Goal: Task Accomplishment & Management: Complete application form

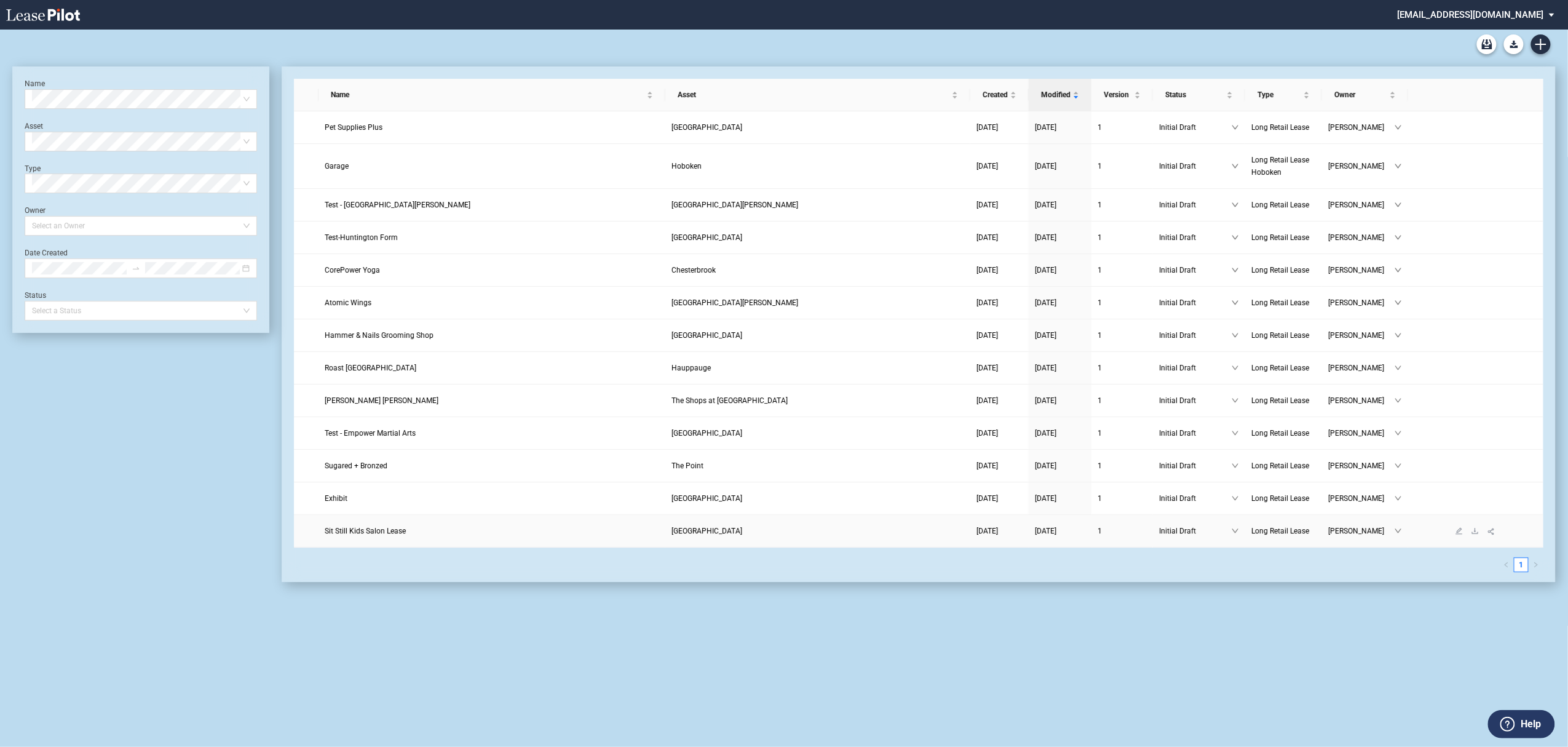
click at [1369, 547] on td "Laurinda Dennis" at bounding box center [1365, 531] width 86 height 32
click at [1049, 213] on td "10/01/2025" at bounding box center [1061, 205] width 63 height 32
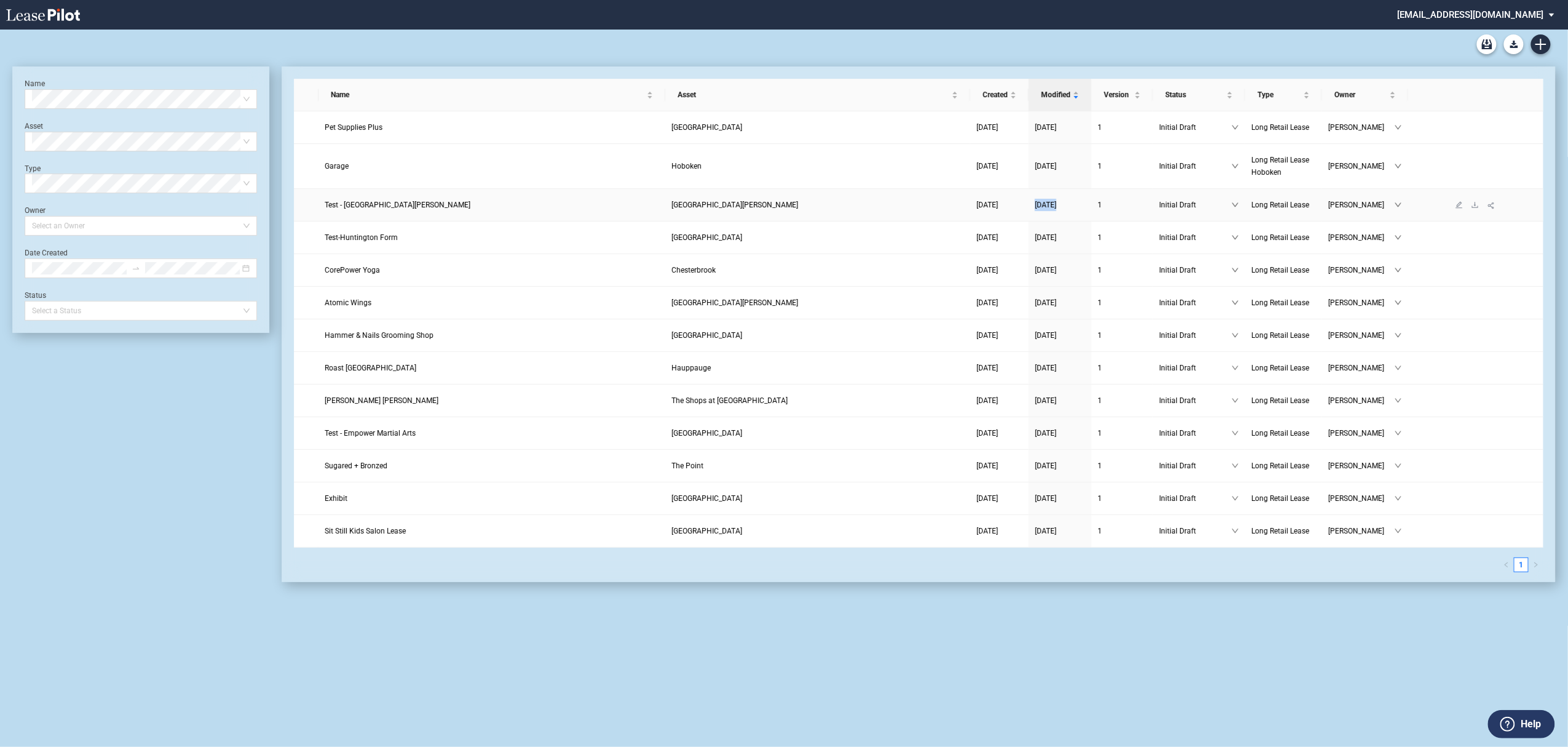
click at [1049, 213] on td "10/01/2025" at bounding box center [1061, 205] width 63 height 32
click at [1542, 46] on icon "Create new document" at bounding box center [1541, 44] width 11 height 11
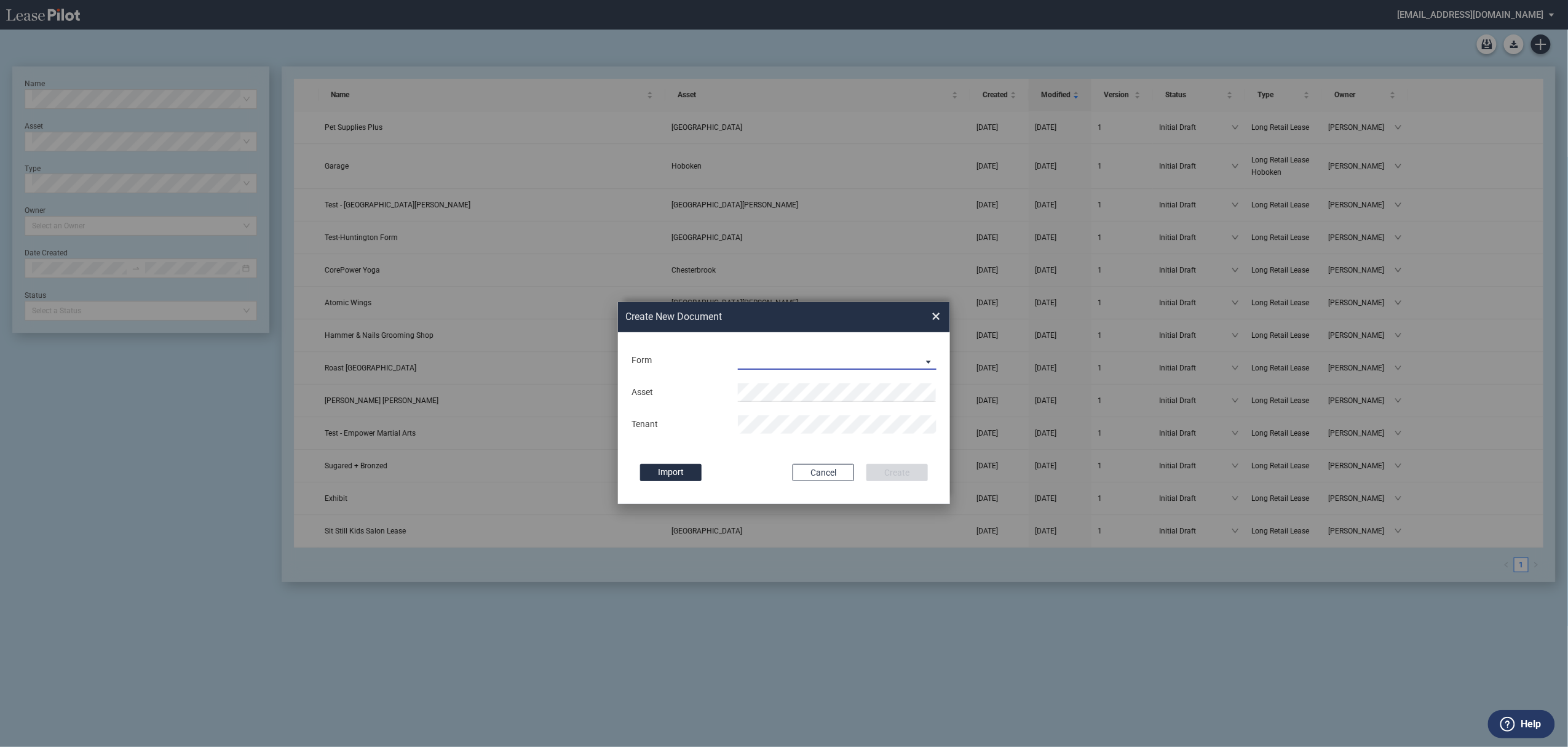
click at [793, 360] on md-select "Long Retail Lease Long Retail Lease Santana Row Long Retail Lease Hoboken Long …" at bounding box center [837, 360] width 199 height 19
click at [793, 360] on div "Long Retail Lease" at bounding box center [778, 360] width 77 height 13
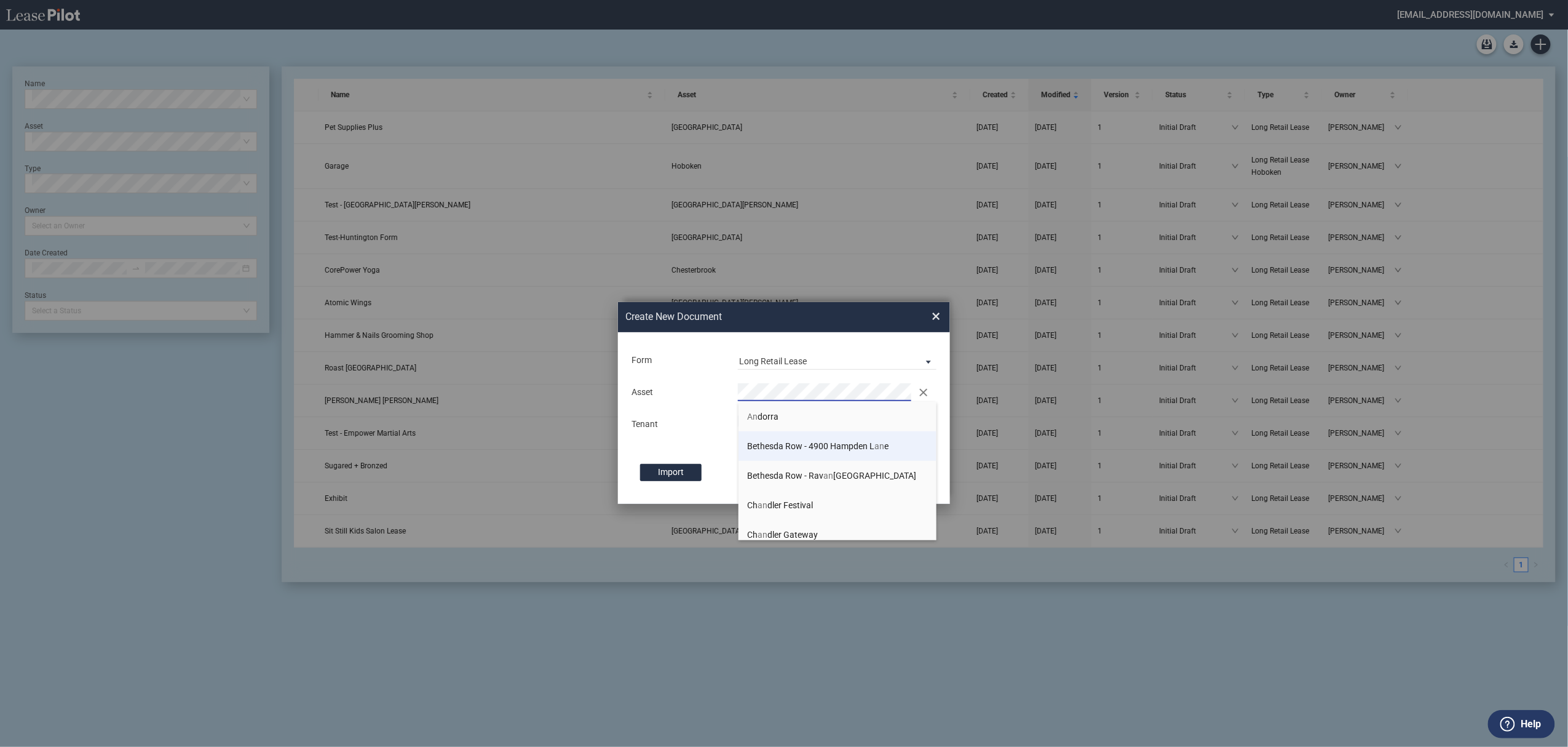
click at [776, 431] on li "Bethesda Row - 4900 Hampden L an e" at bounding box center [838, 446] width 199 height 30
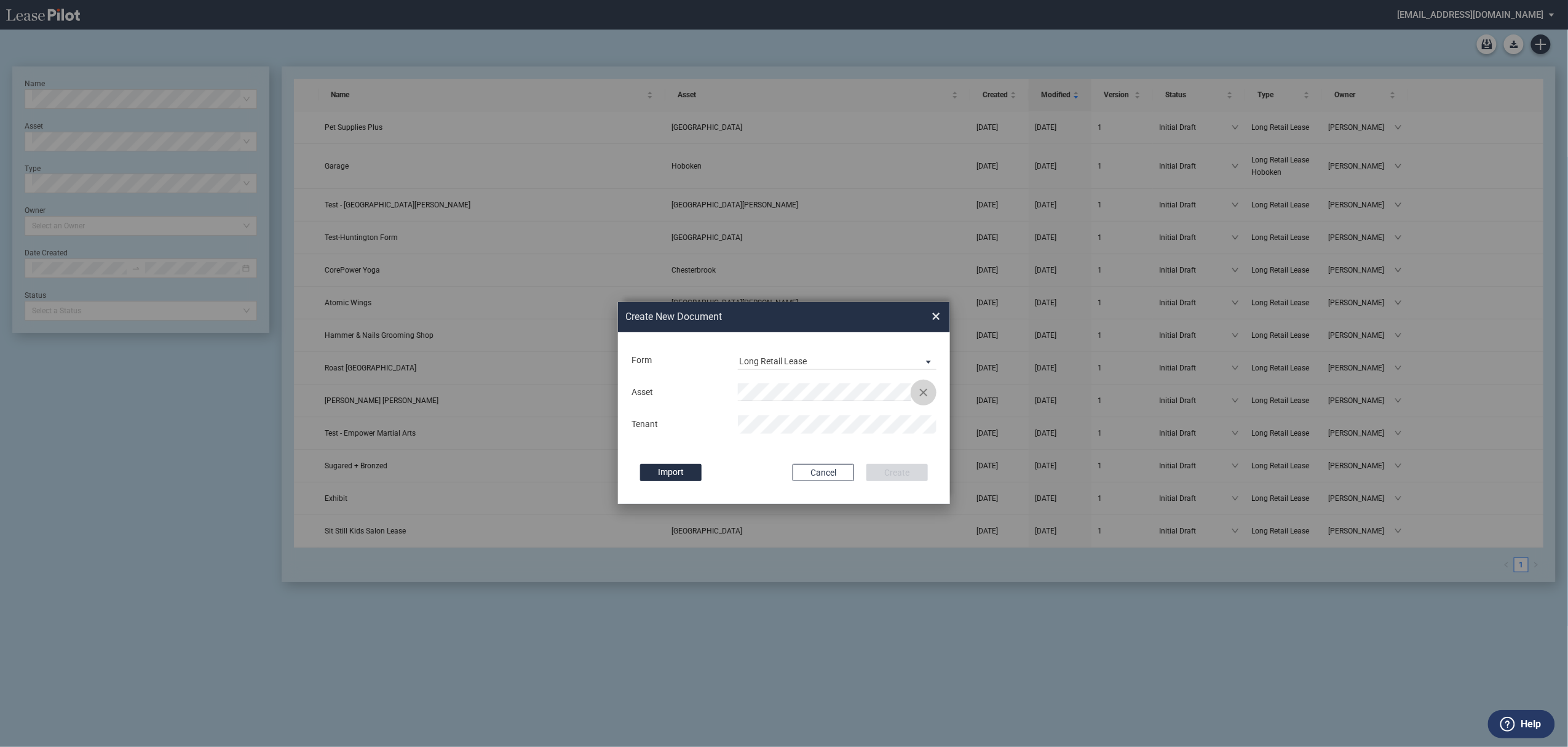
click at [923, 389] on button "Clear" at bounding box center [923, 392] width 19 height 19
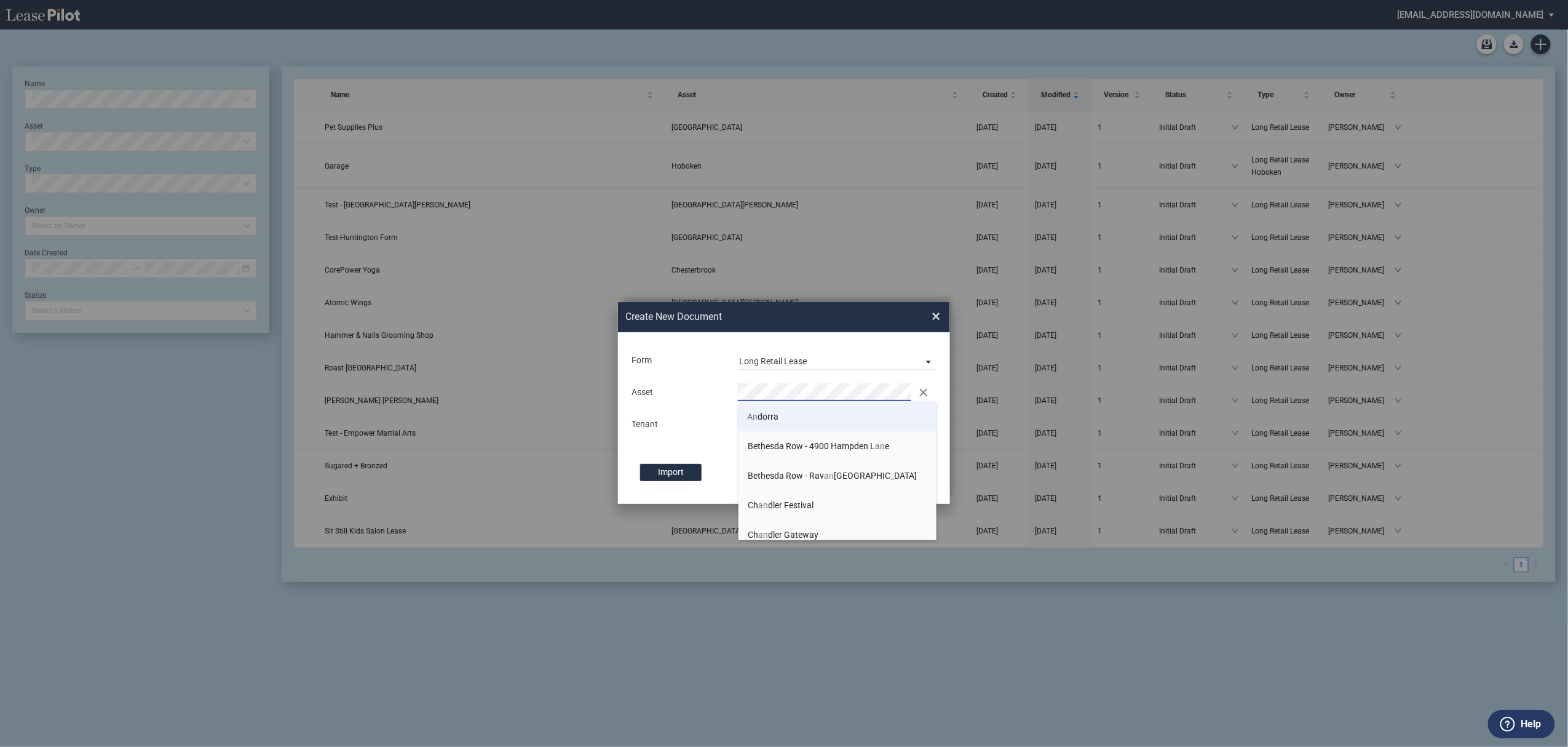
click at [774, 417] on span "An dorra" at bounding box center [763, 416] width 31 height 10
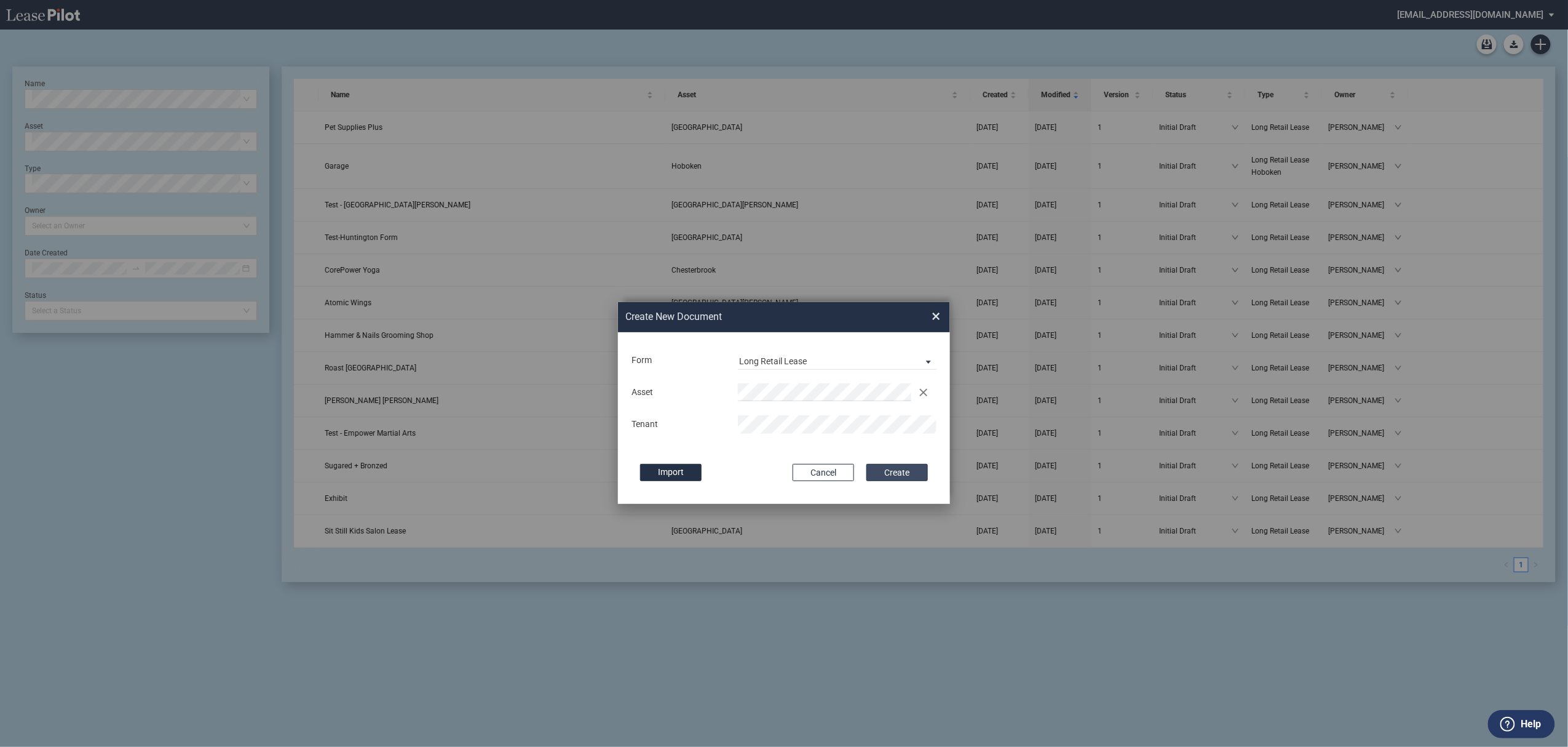
click at [888, 473] on button "Create" at bounding box center [897, 472] width 62 height 17
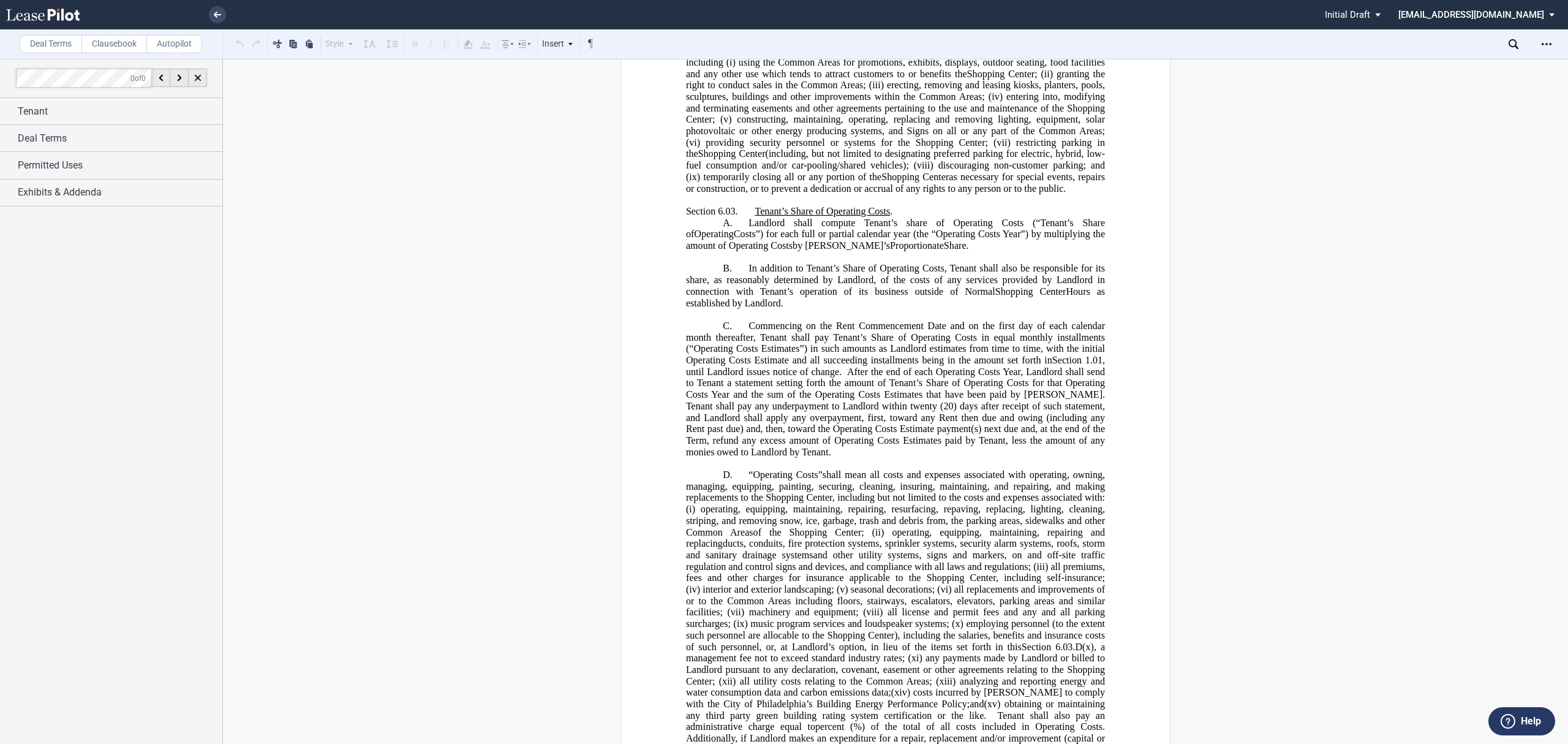
scroll to position [5963, 0]
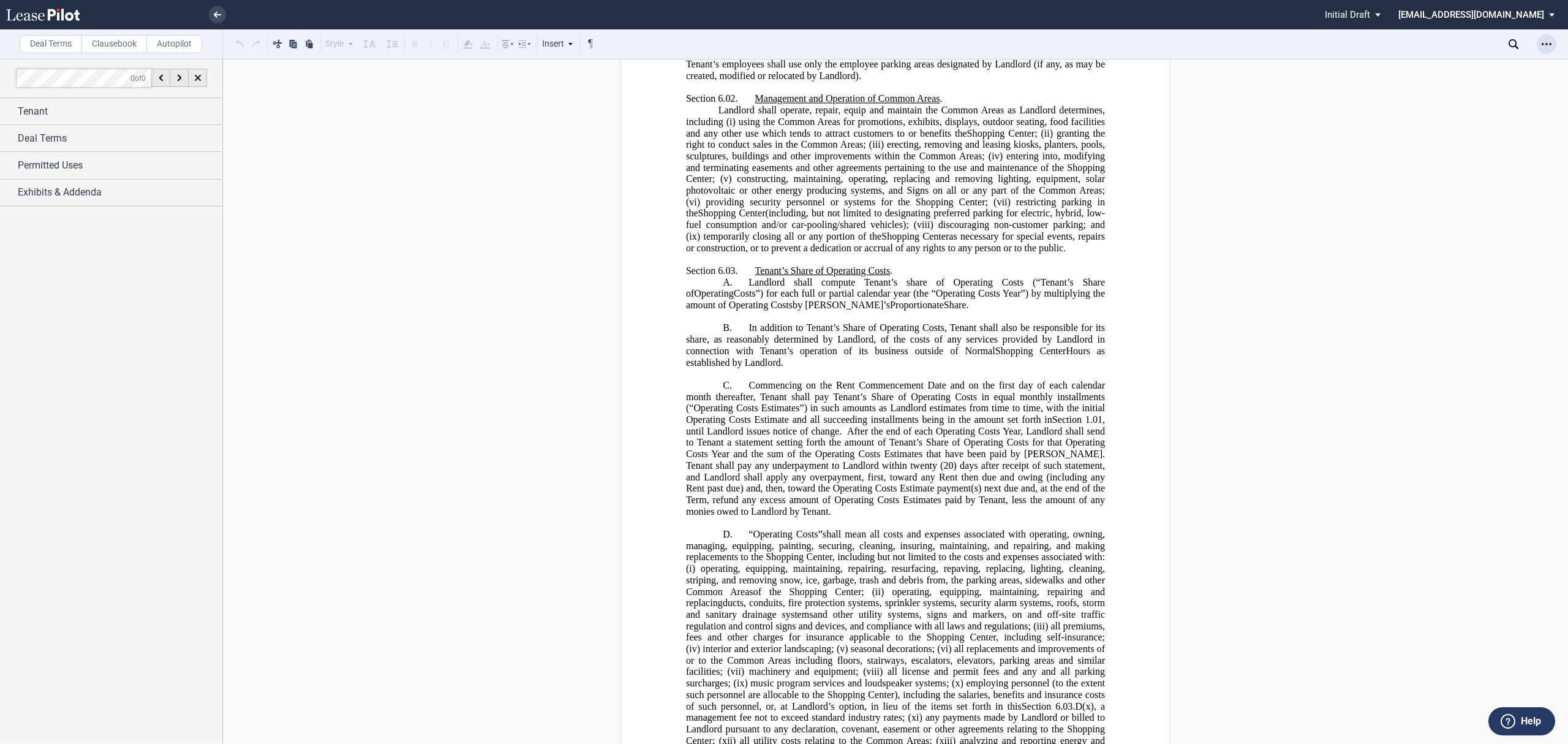
click at [1549, 46] on icon "Open Lease options menu" at bounding box center [1547, 44] width 10 height 10
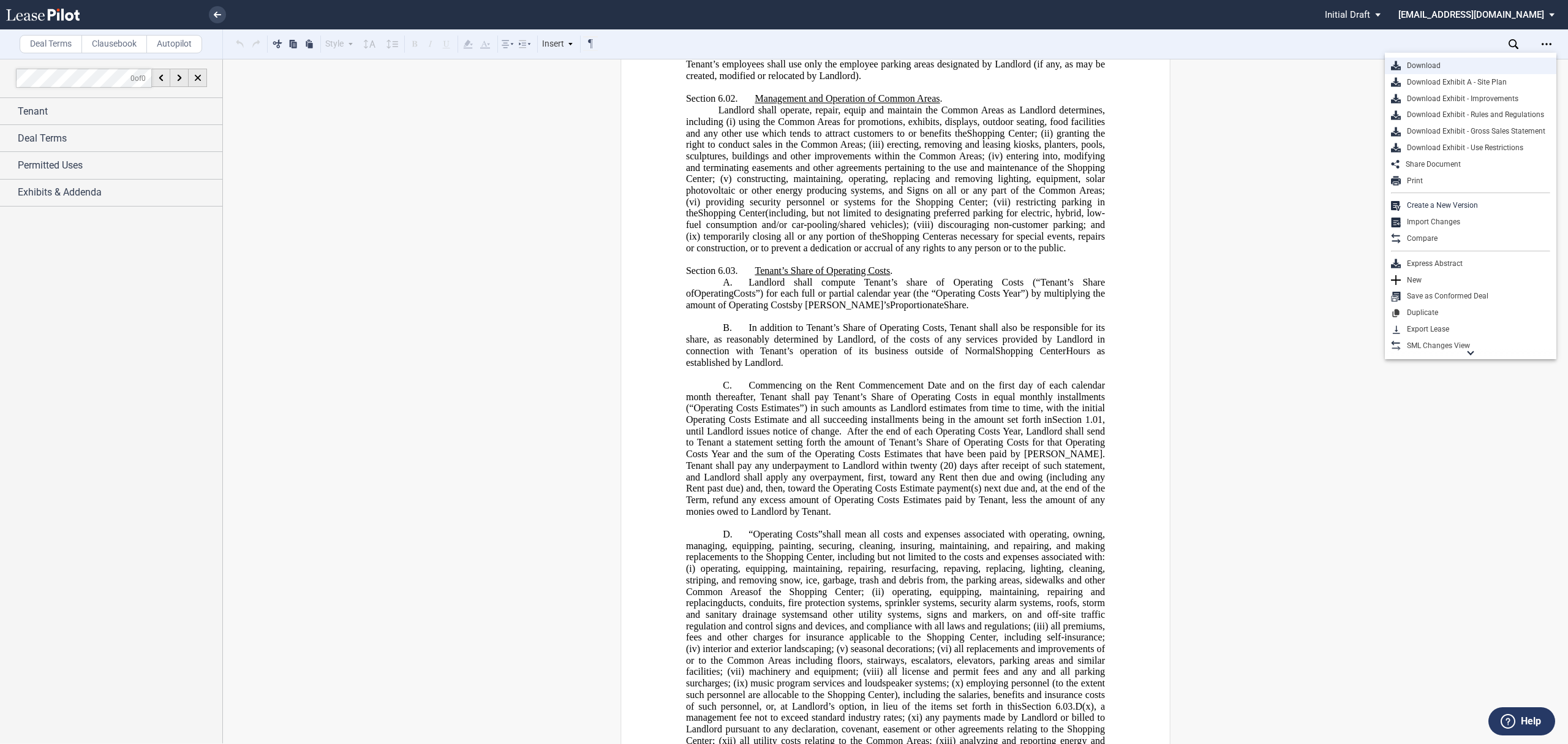
click at [1437, 66] on div "Download" at bounding box center [1475, 66] width 149 height 11
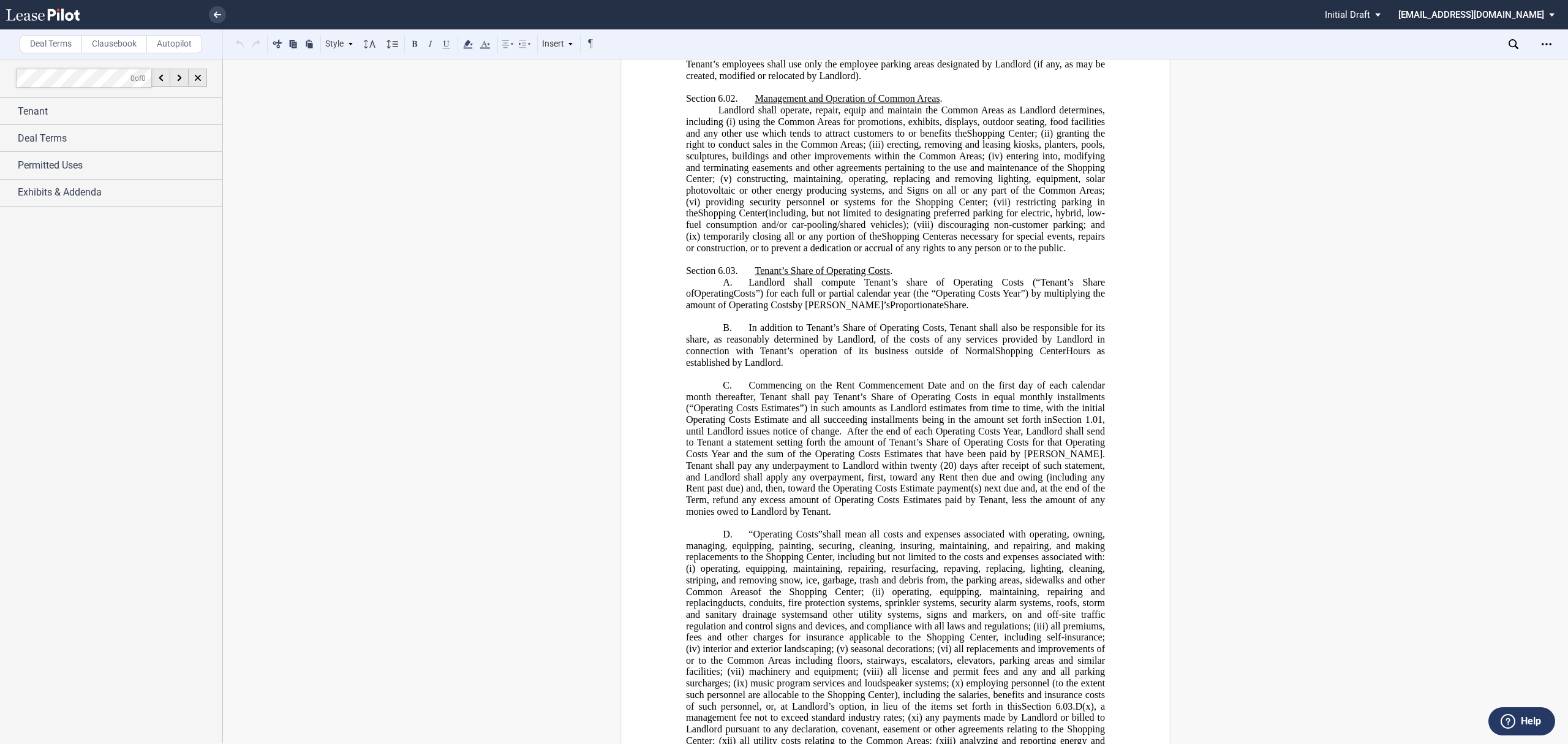
drag, startPoint x: 922, startPoint y: 381, endPoint x: 948, endPoint y: 383, distance: 26.1
click at [948, 529] on p "D. “Operating Costs” shall mean all costs and expenses associated with operatin…" at bounding box center [895, 717] width 419 height 378
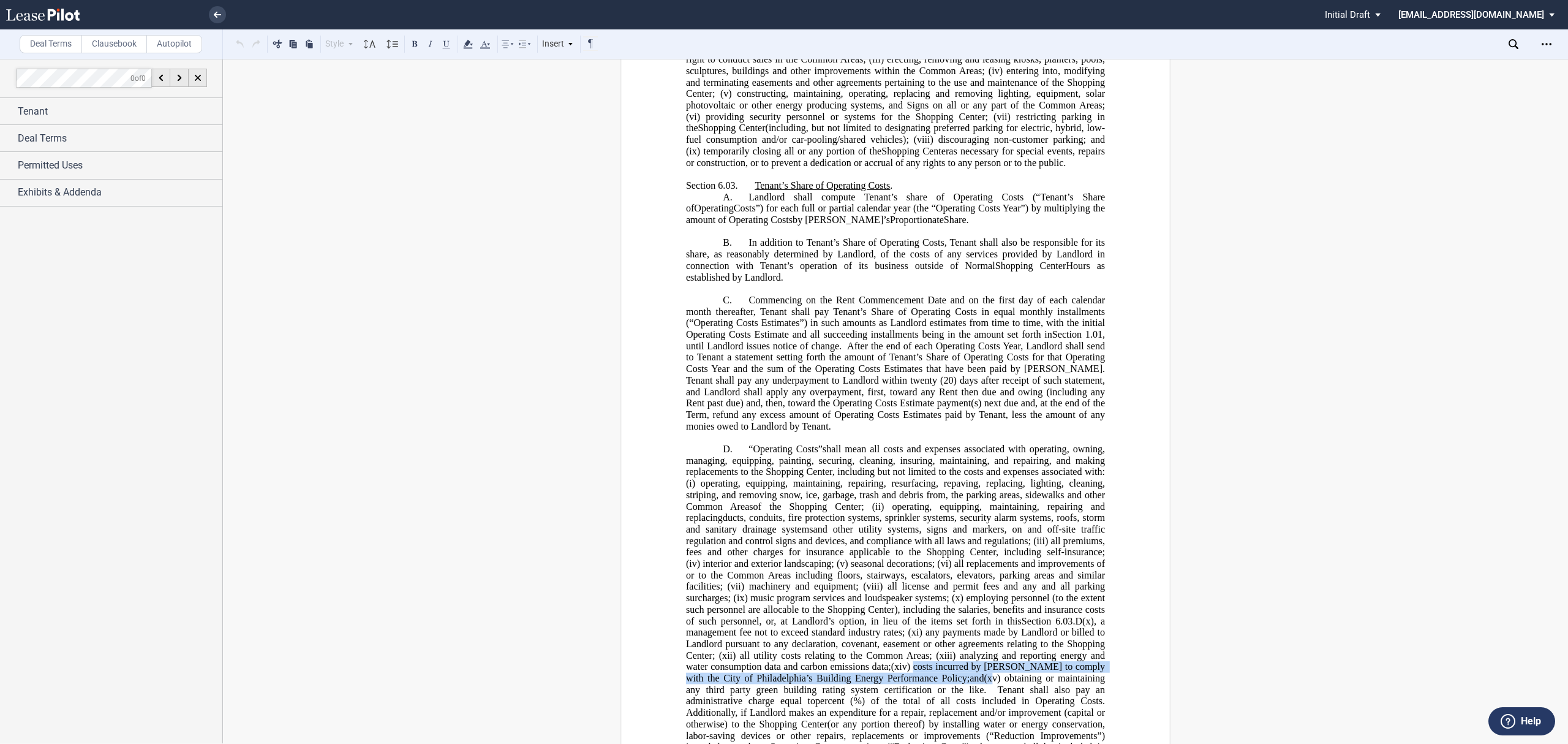
scroll to position [6208, 0]
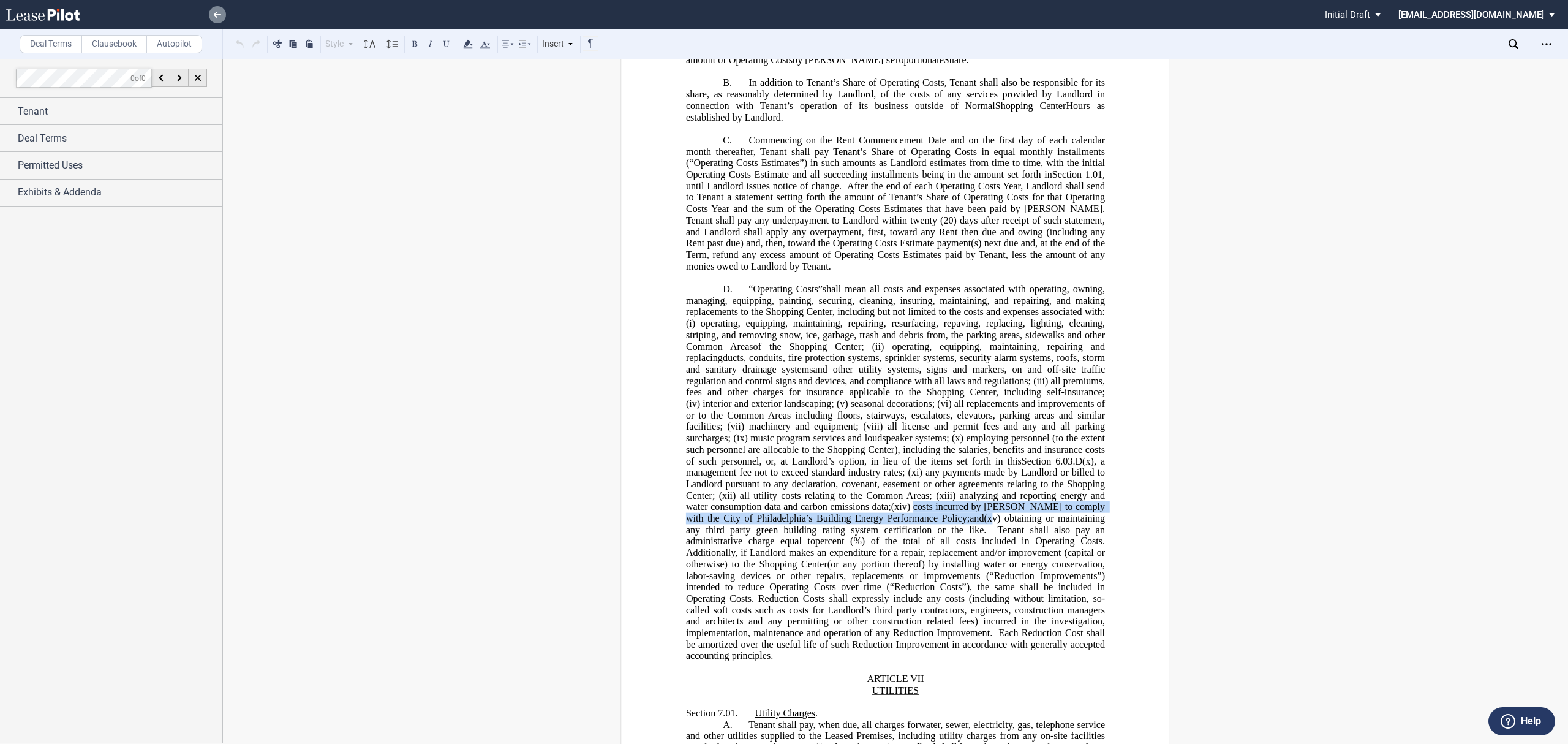
click at [220, 15] on icon at bounding box center [217, 14] width 7 height 6
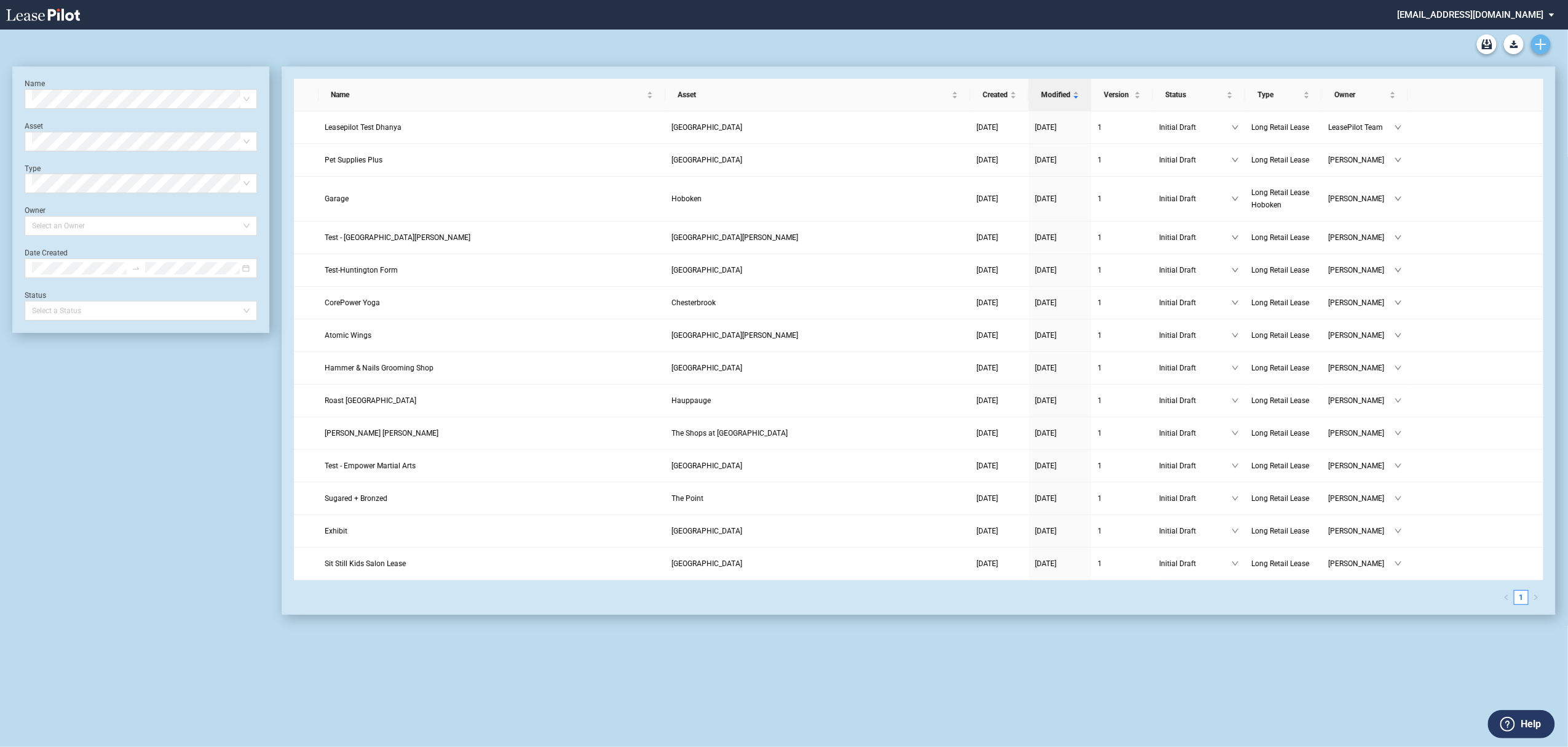
click at [1542, 45] on icon "Create new document" at bounding box center [1541, 44] width 11 height 11
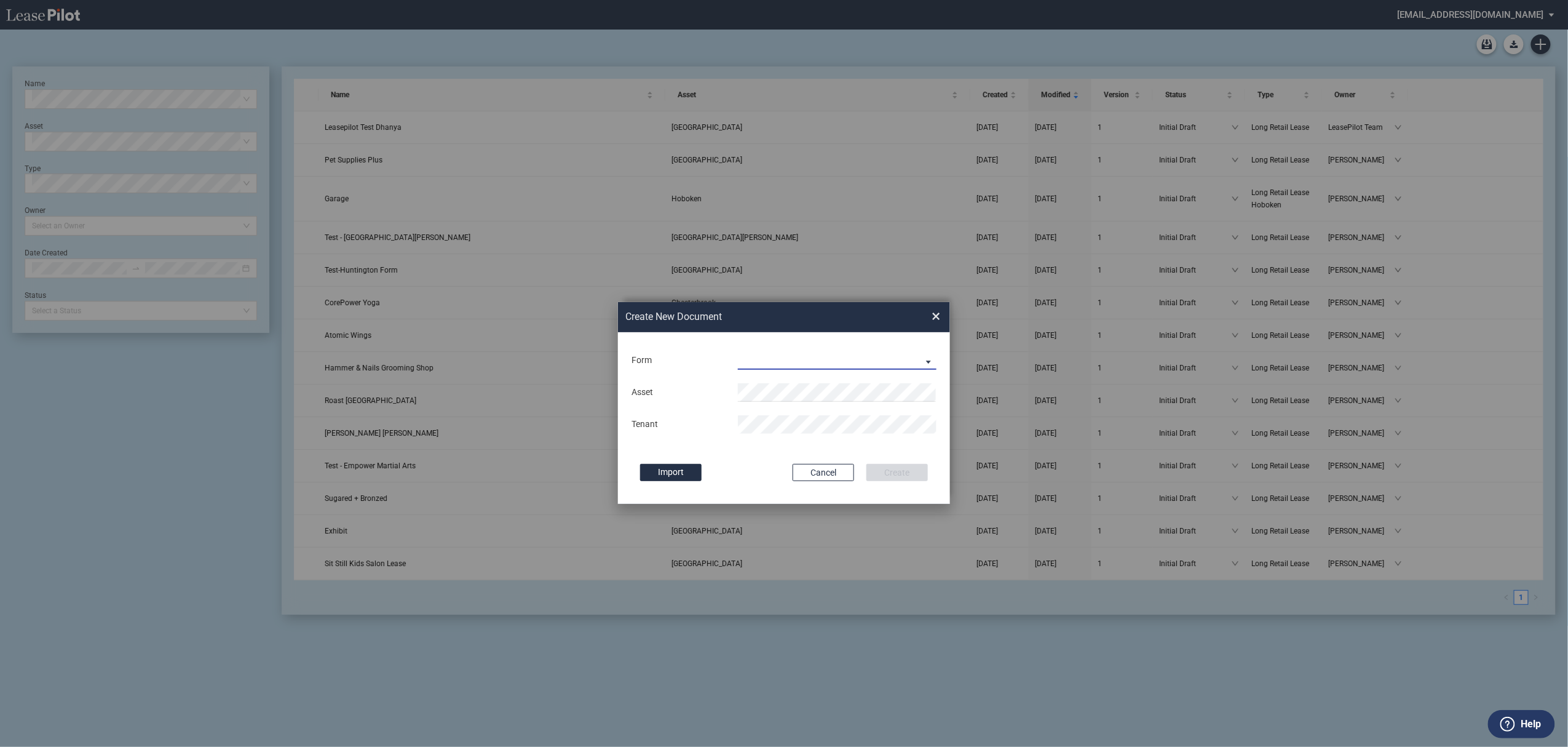
click at [793, 360] on md-select "Long Retail Lease Long Retail Lease Santana Row Long Retail Lease Hoboken Long …" at bounding box center [837, 360] width 199 height 19
click at [798, 360] on div "Long Retail Lease" at bounding box center [778, 360] width 77 height 13
click at [768, 444] on span "Nort heast" at bounding box center [767, 446] width 39 height 10
click at [897, 465] on button "Create" at bounding box center [897, 472] width 62 height 17
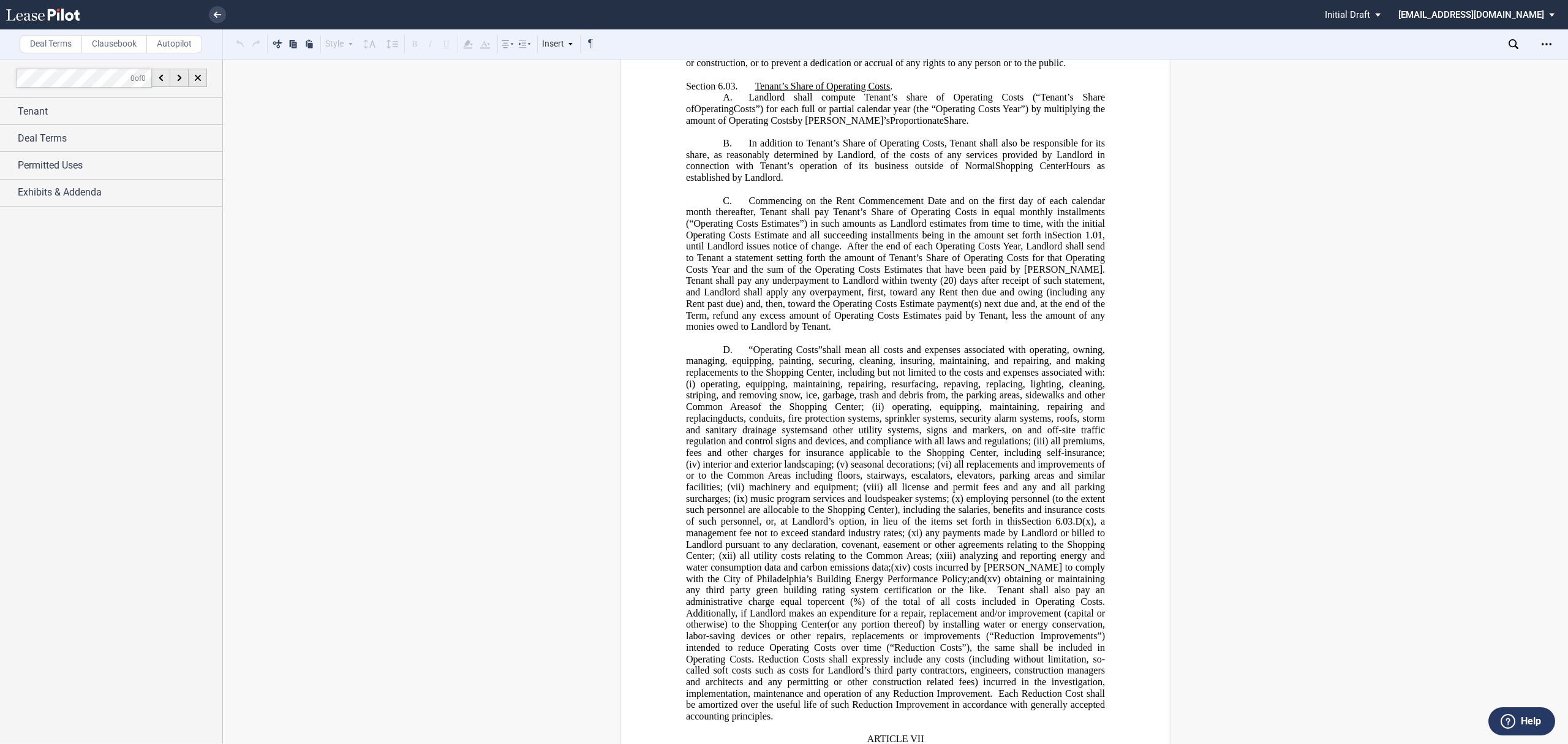
scroll to position [6127, 0]
click at [1539, 42] on div "Open Lease options menu" at bounding box center [1547, 44] width 20 height 20
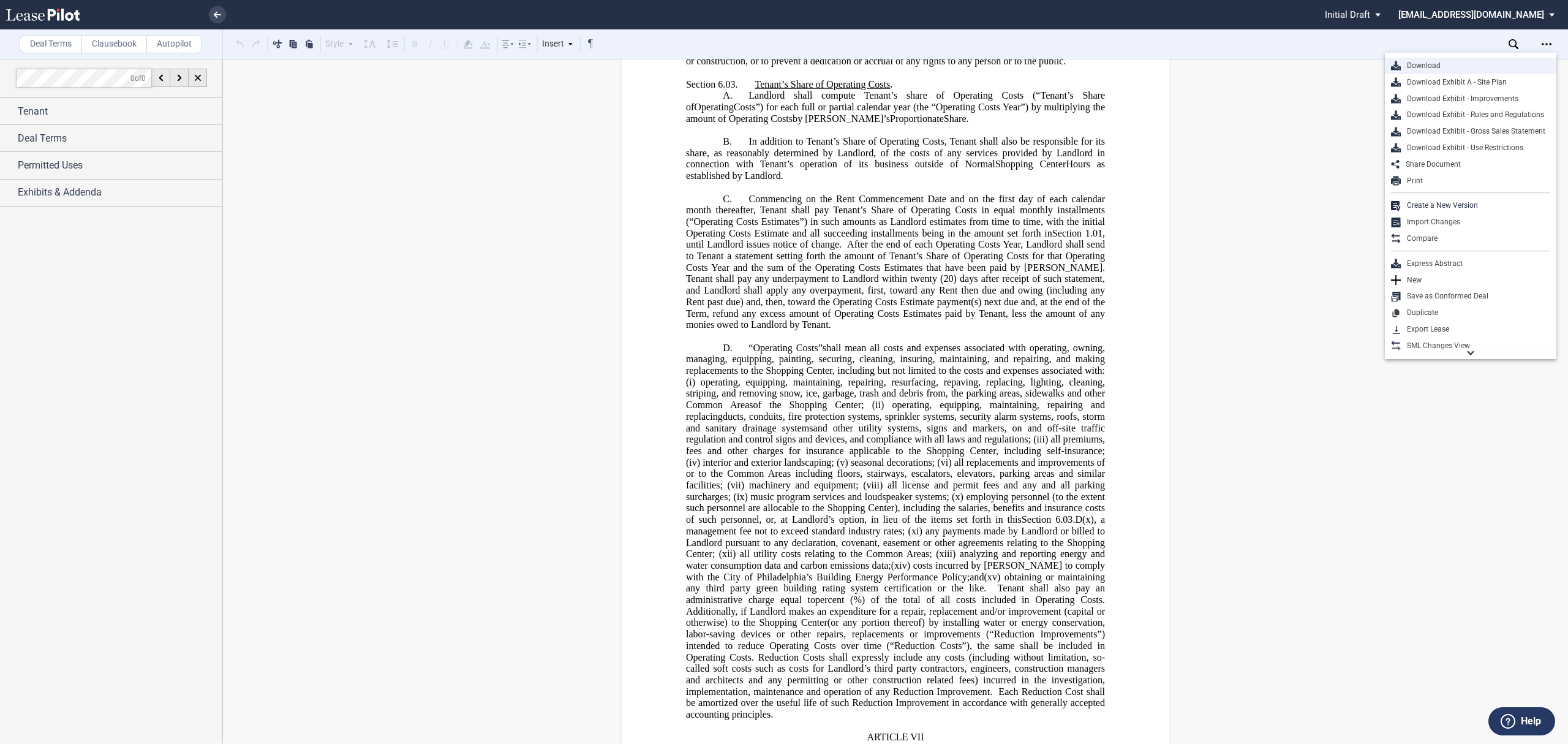
click at [1453, 60] on div "Download" at bounding box center [1471, 65] width 171 height 17
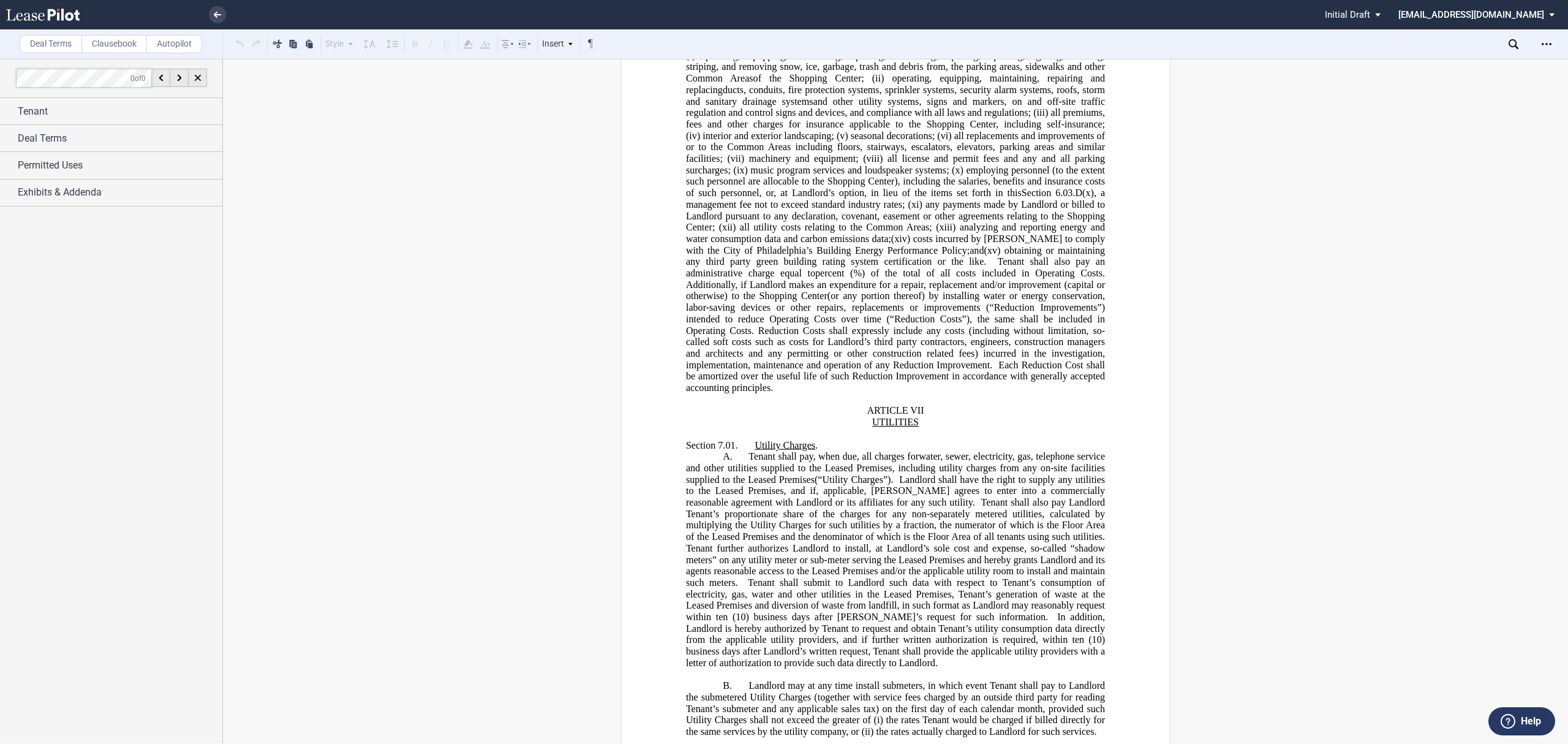
scroll to position [5963, 0]
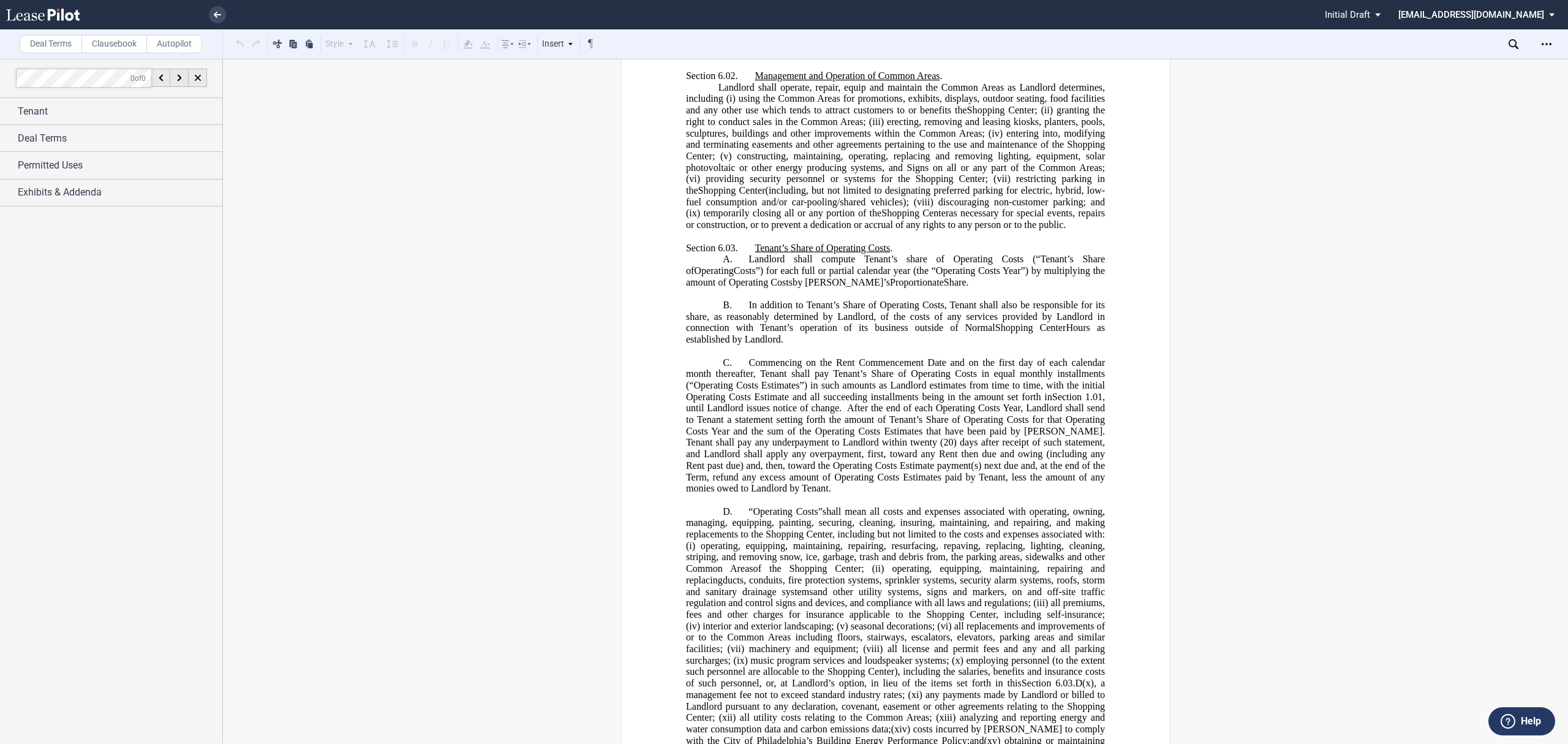
click at [208, 11] on li at bounding box center [176, 14] width 100 height 29
click at [215, 14] on use at bounding box center [217, 14] width 7 height 6
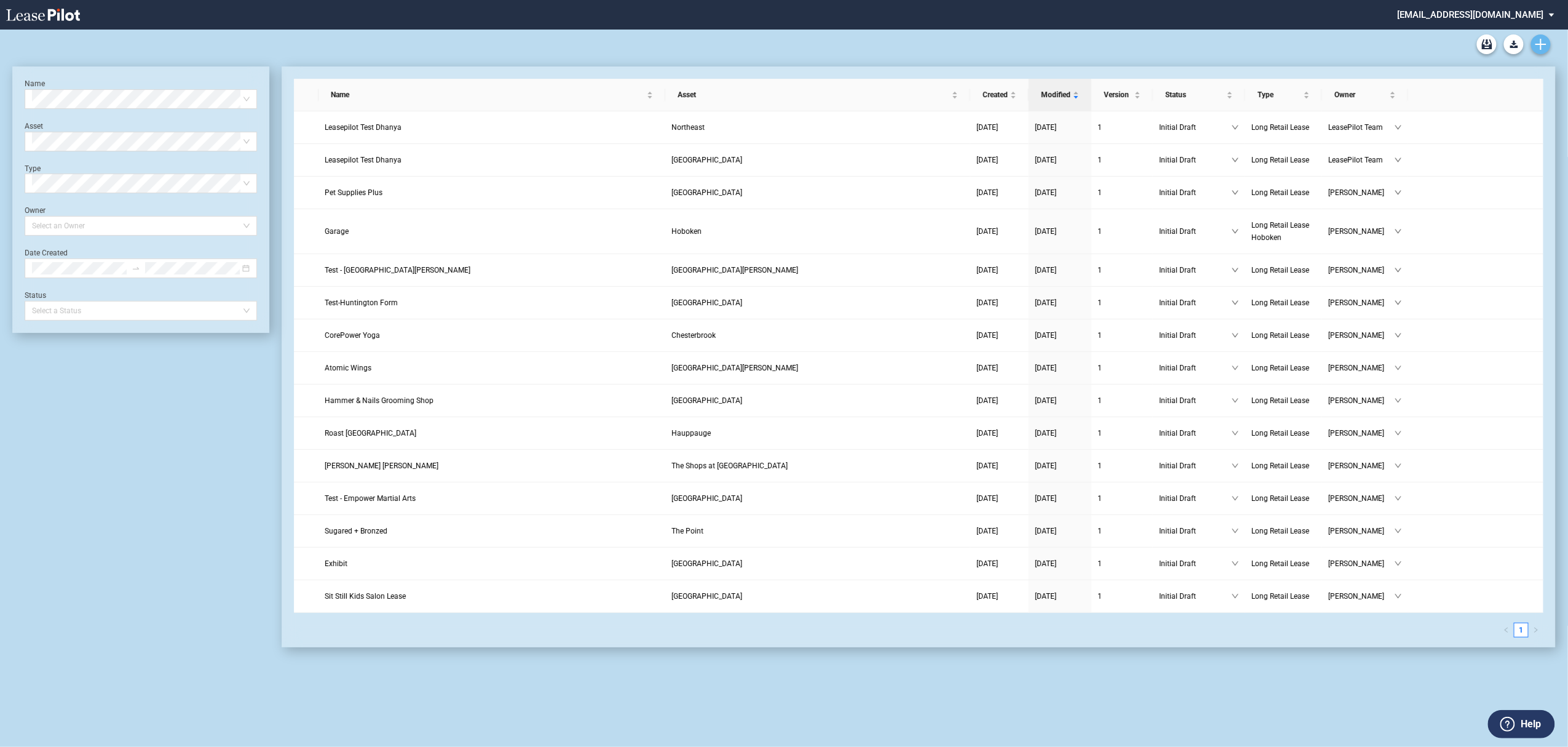
click at [1535, 48] on link "Create new document" at bounding box center [1541, 44] width 20 height 20
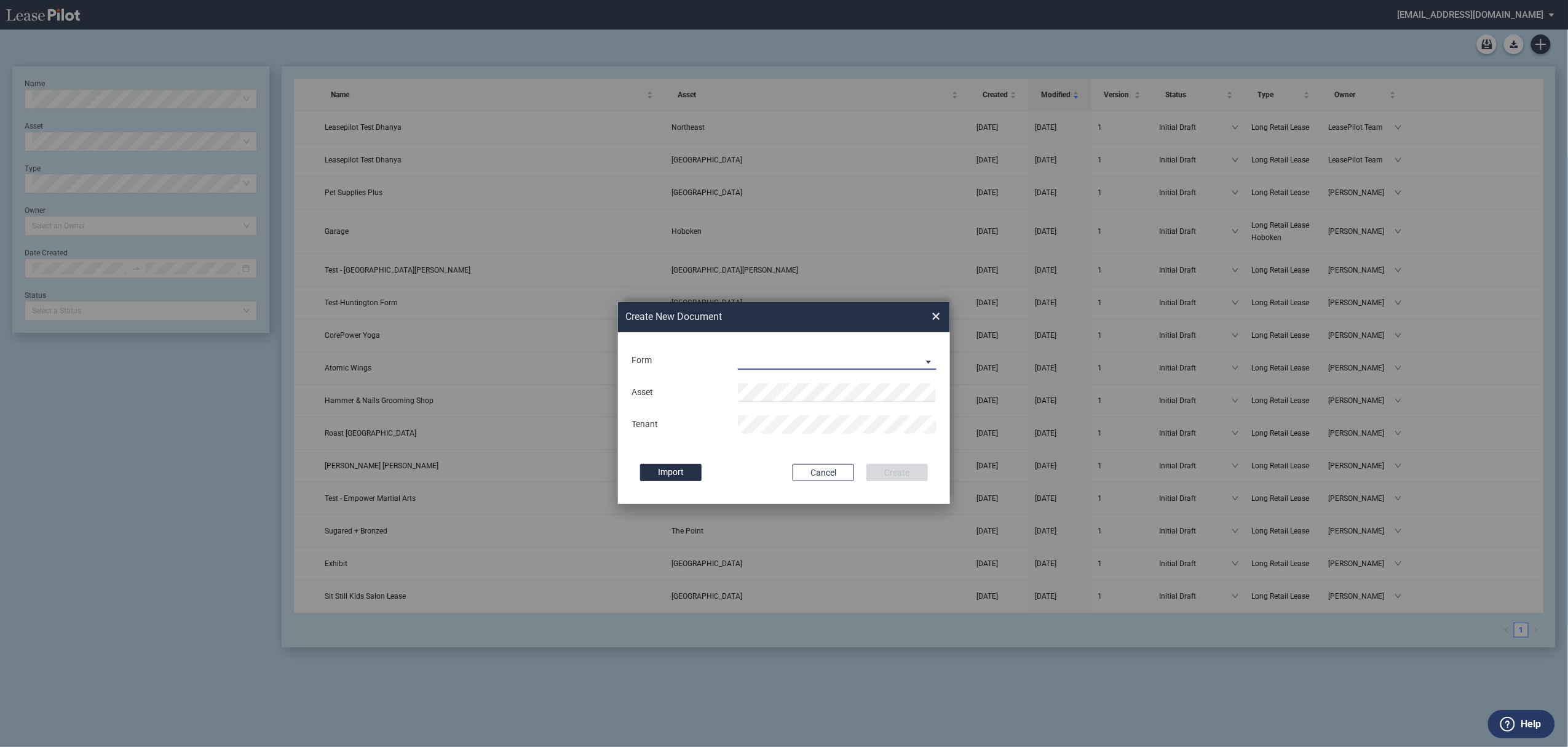
click at [808, 355] on md-select "Long Retail Lease Long Retail Lease Santana Row Long Retail Lease Hoboken Long …" at bounding box center [837, 360] width 199 height 19
click at [808, 355] on div "Long Retail Lease" at bounding box center [778, 360] width 77 height 13
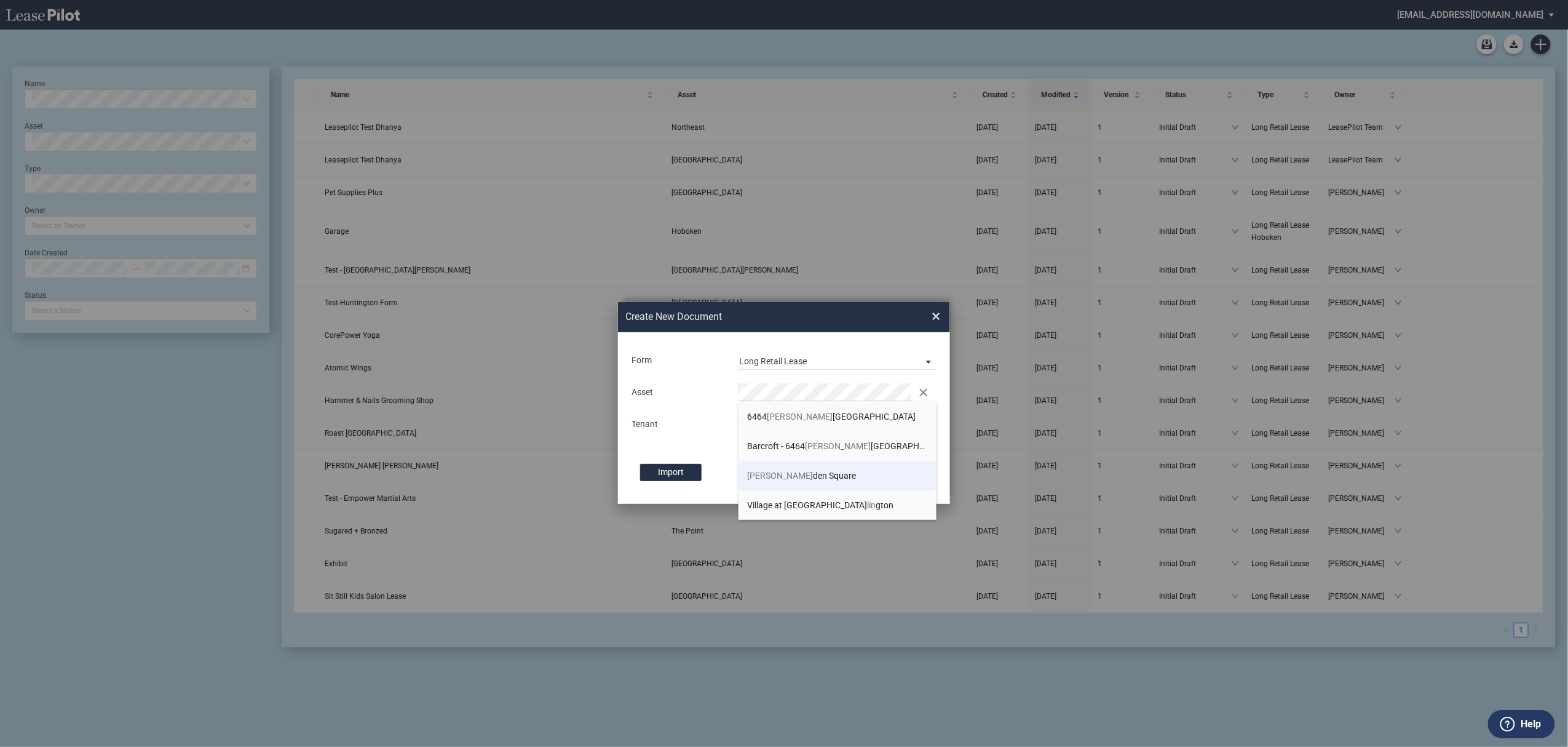
click at [801, 475] on span "Lin den Square" at bounding box center [801, 475] width 108 height 10
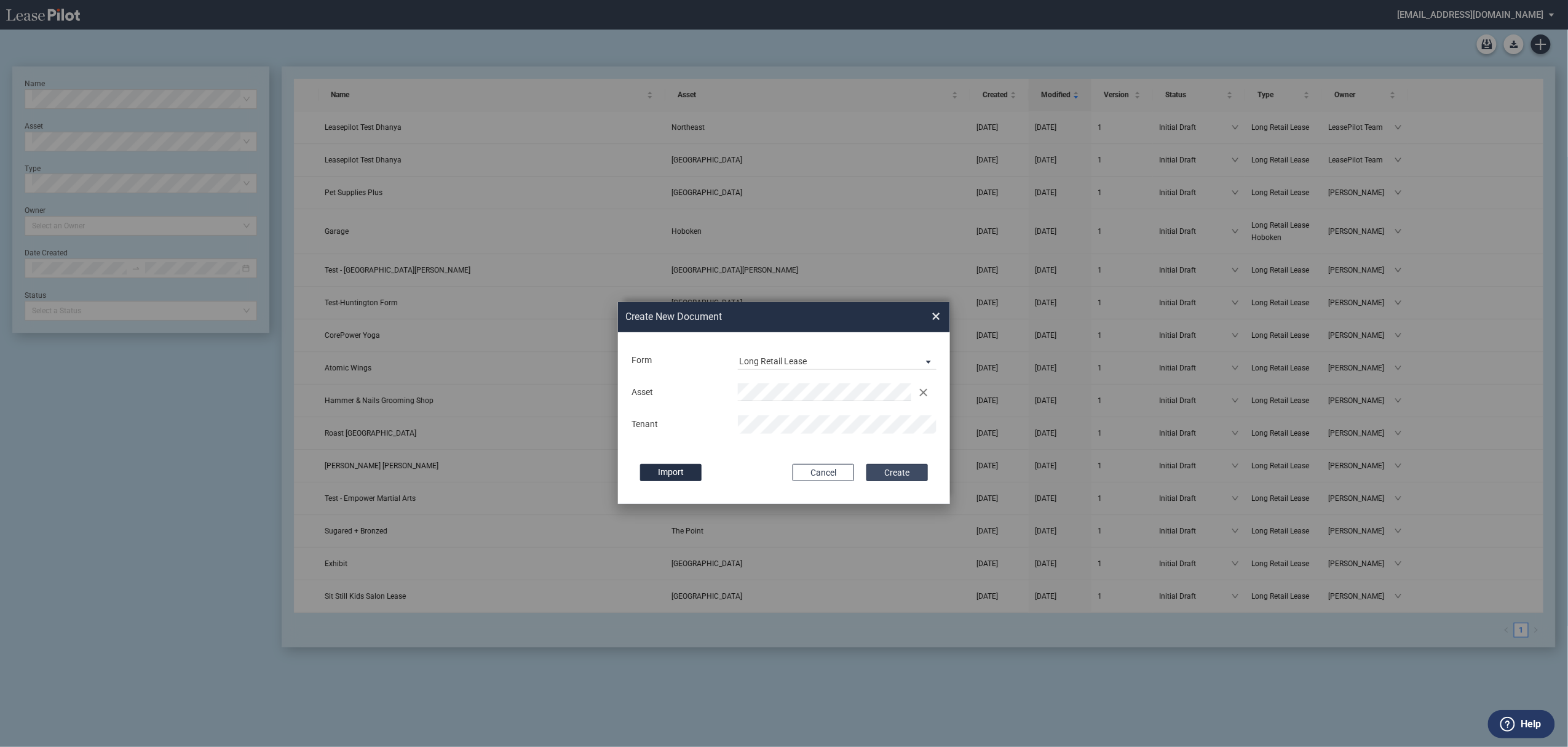
click at [884, 473] on button "Create" at bounding box center [897, 472] width 62 height 17
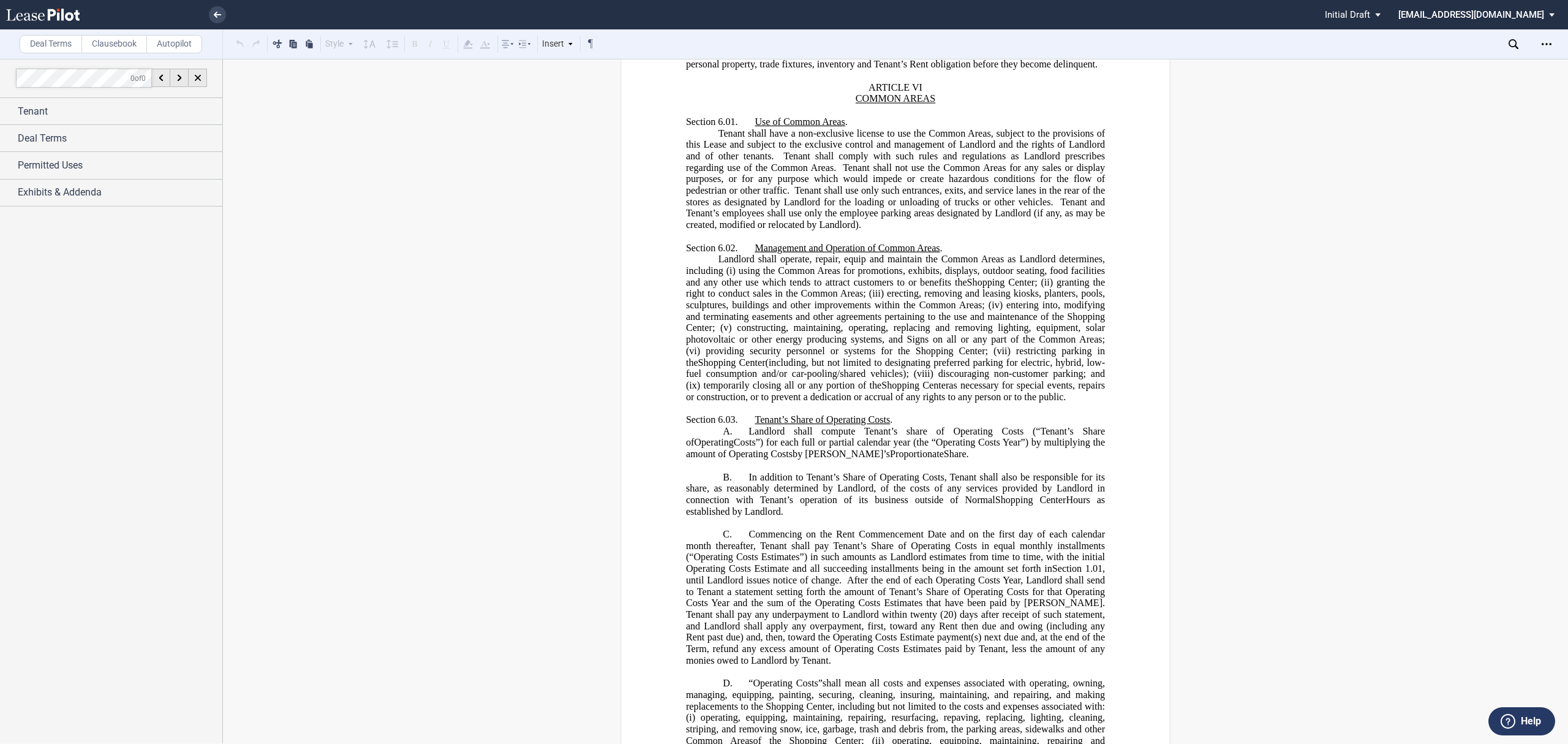
scroll to position [6045, 0]
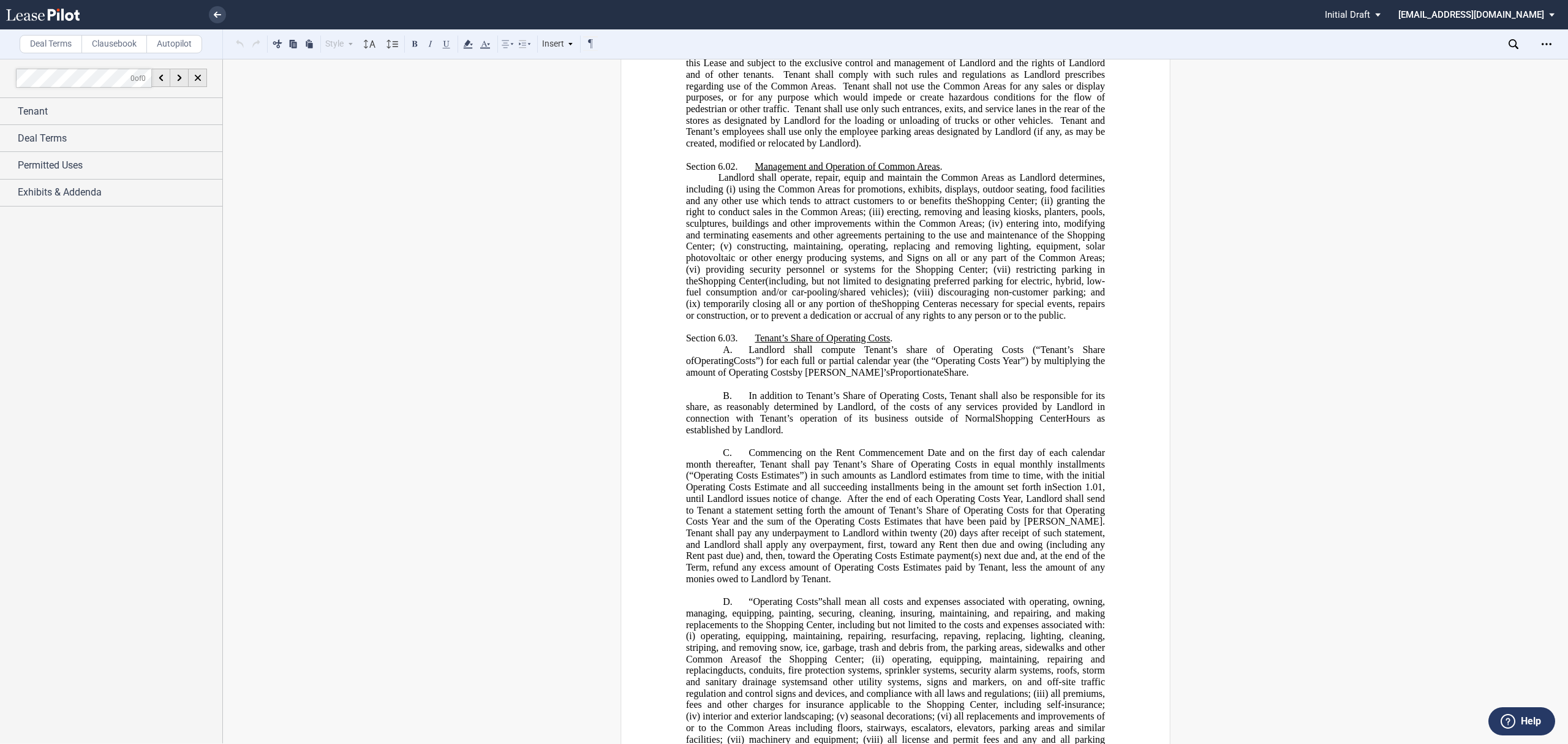
drag, startPoint x: 928, startPoint y: 409, endPoint x: 976, endPoint y: 414, distance: 48.3
click at [1549, 45] on icon "Open Lease options menu" at bounding box center [1547, 44] width 10 height 10
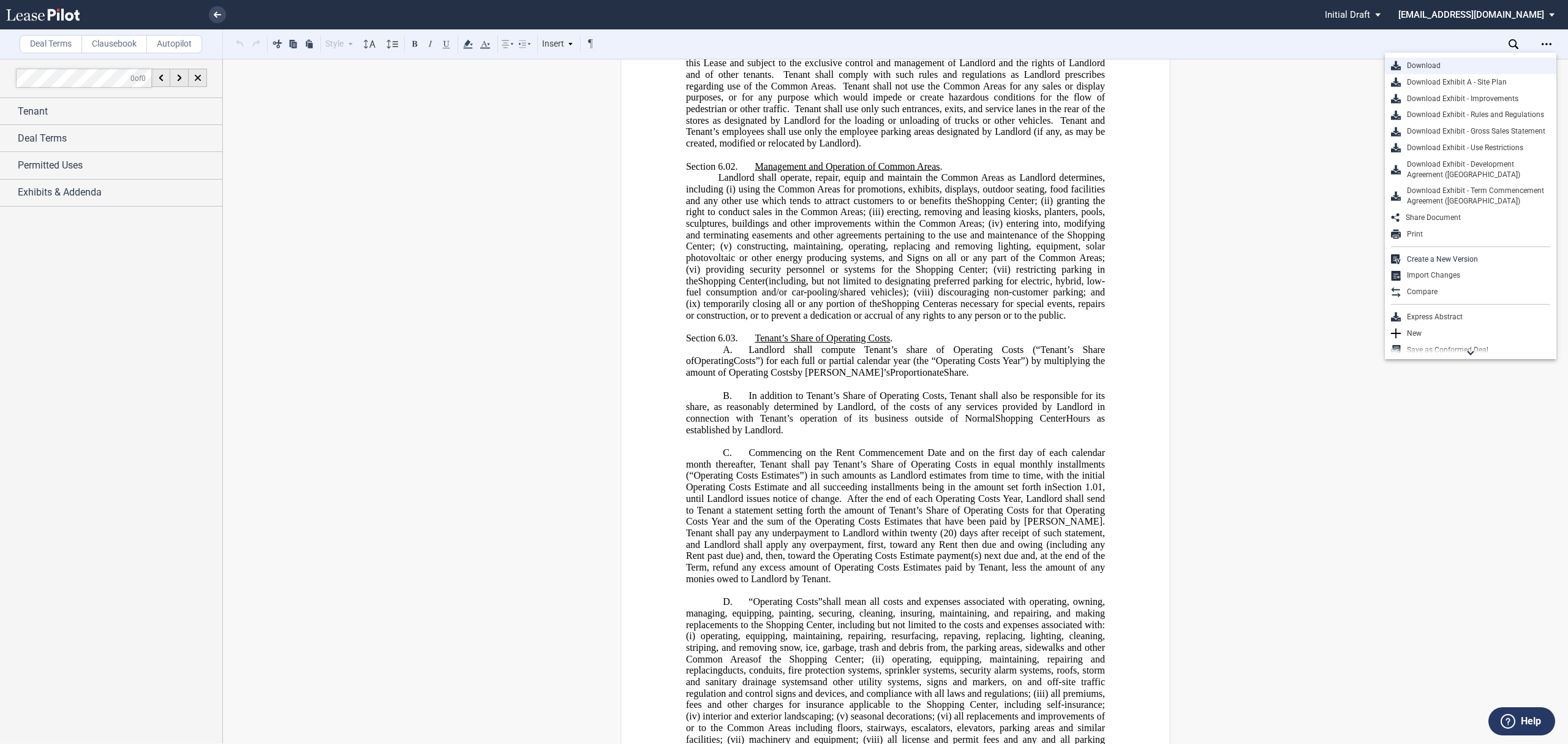
click at [1473, 63] on div "Download" at bounding box center [1475, 66] width 149 height 11
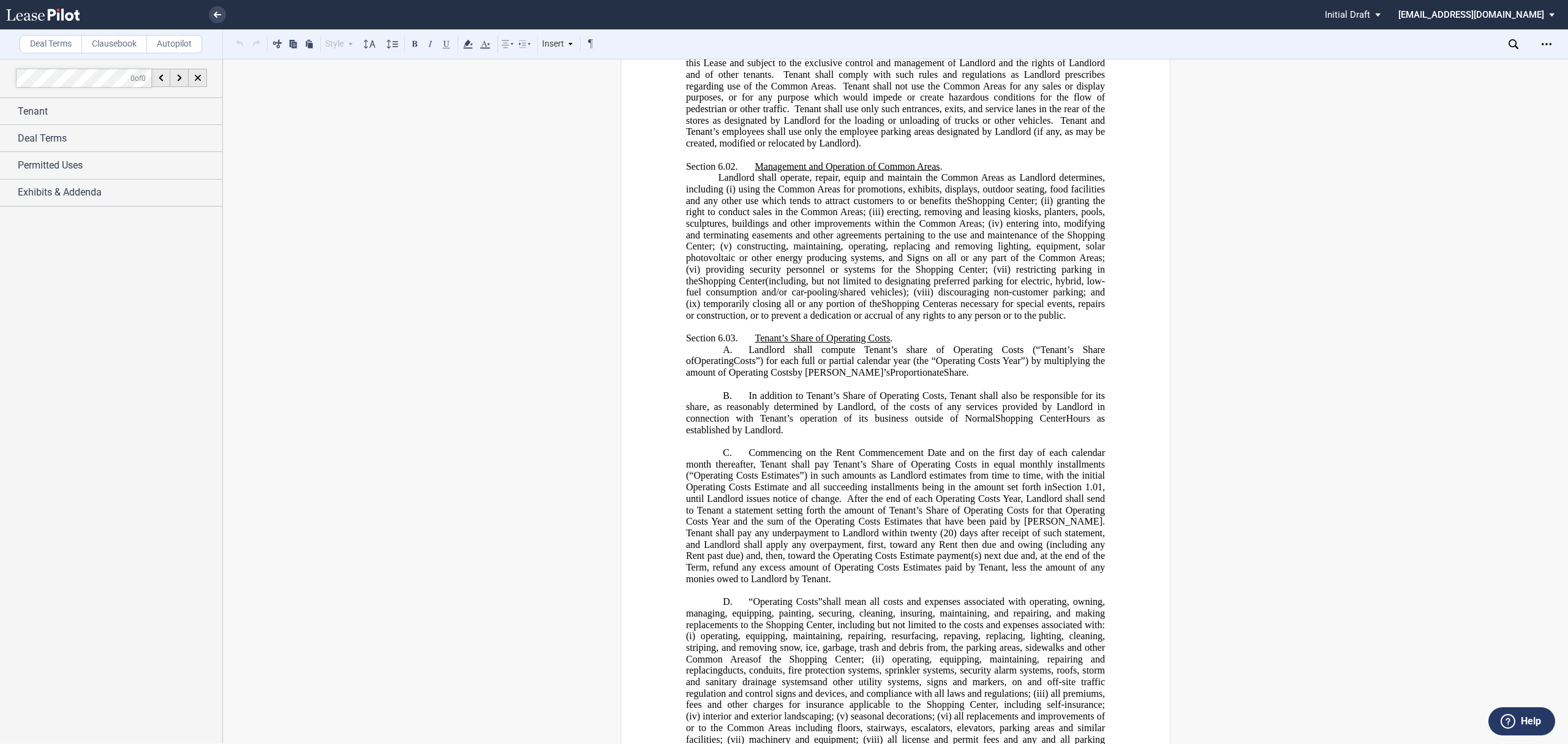
click at [212, 13] on link at bounding box center [217, 14] width 17 height 17
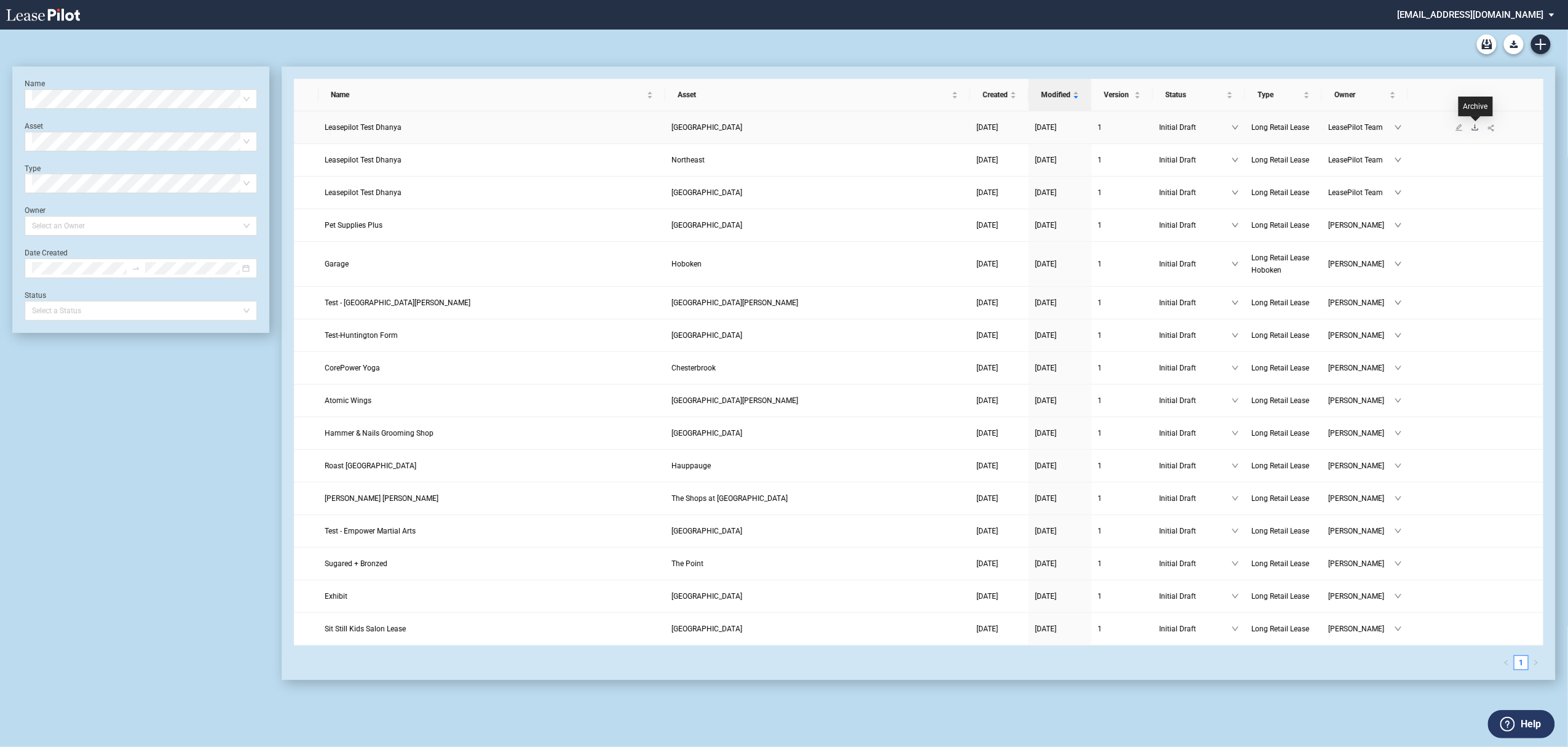
click at [1474, 126] on icon "download" at bounding box center [1475, 127] width 7 height 7
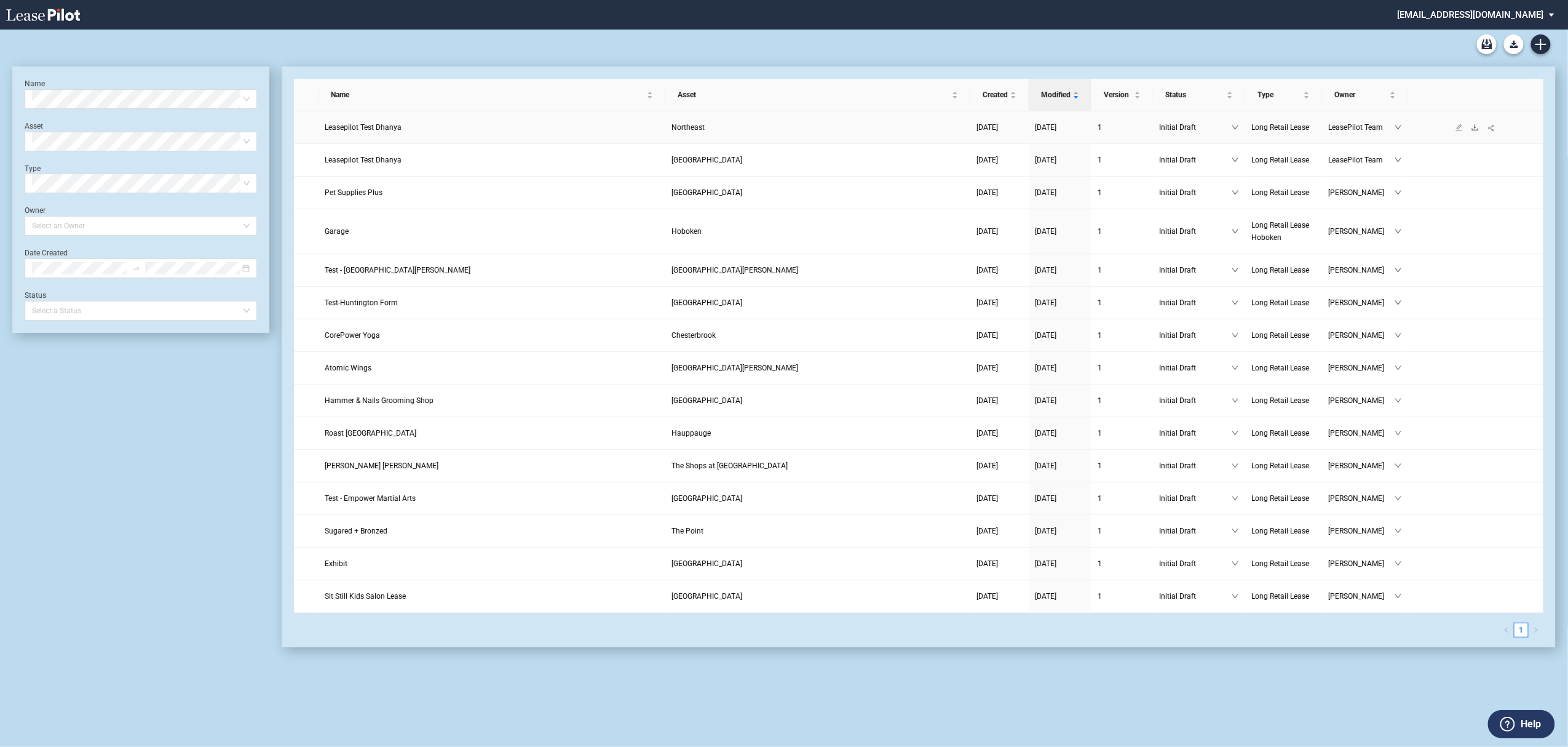
click at [1476, 130] on icon "download" at bounding box center [1475, 127] width 6 height 5
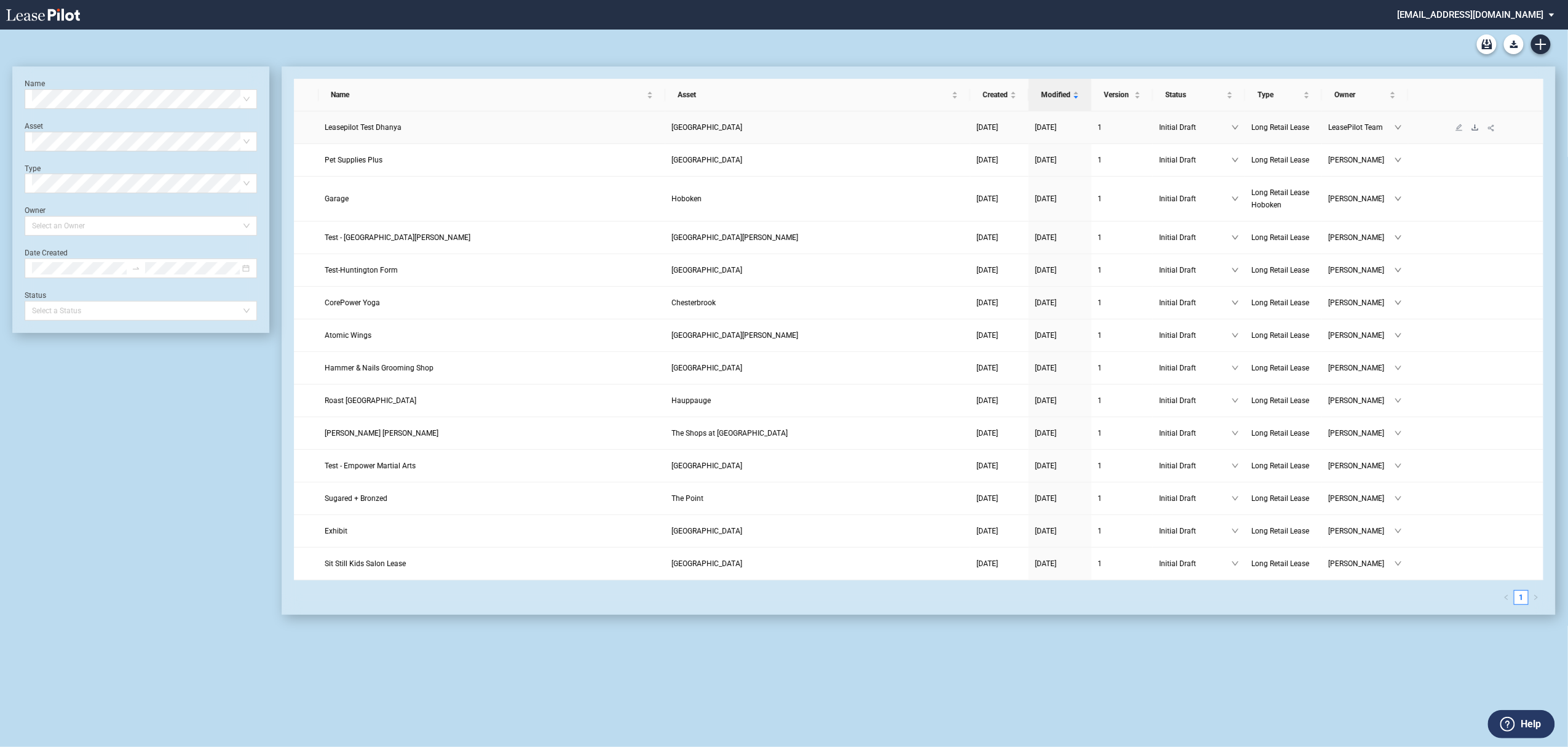
click at [1474, 126] on icon "download" at bounding box center [1475, 127] width 7 height 7
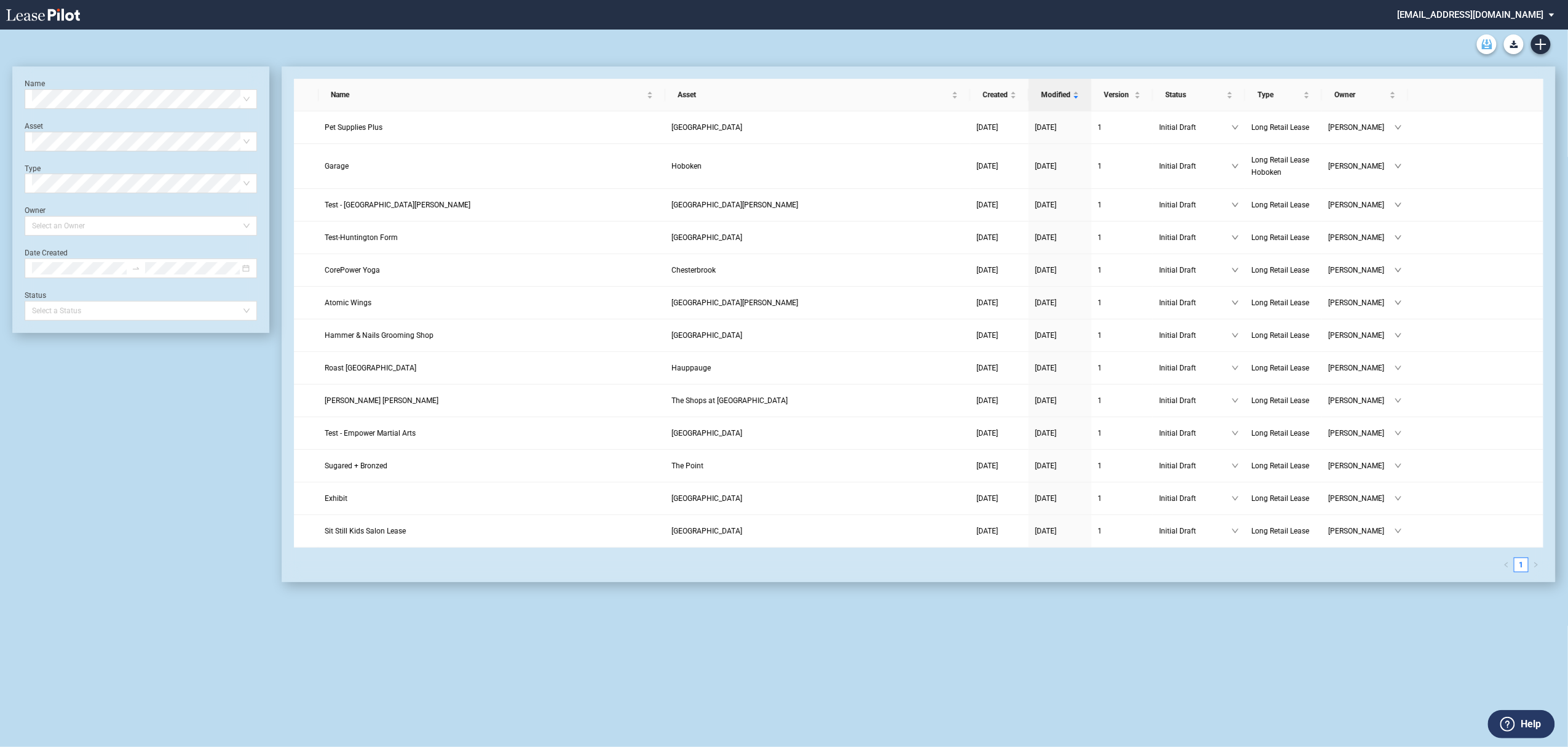
click at [1484, 48] on use "Archive" at bounding box center [1487, 44] width 11 height 10
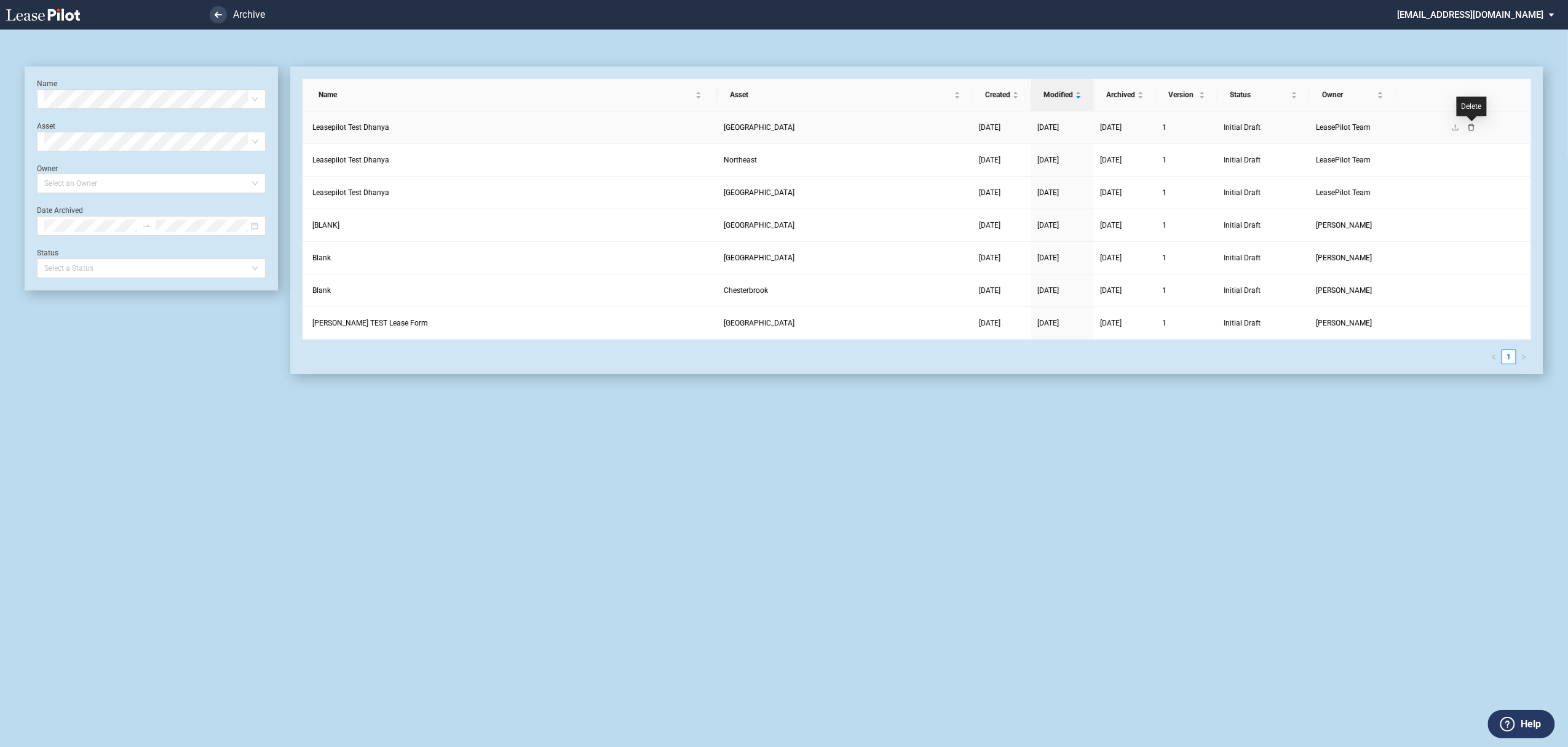
click at [1469, 129] on icon "delete" at bounding box center [1471, 127] width 7 height 7
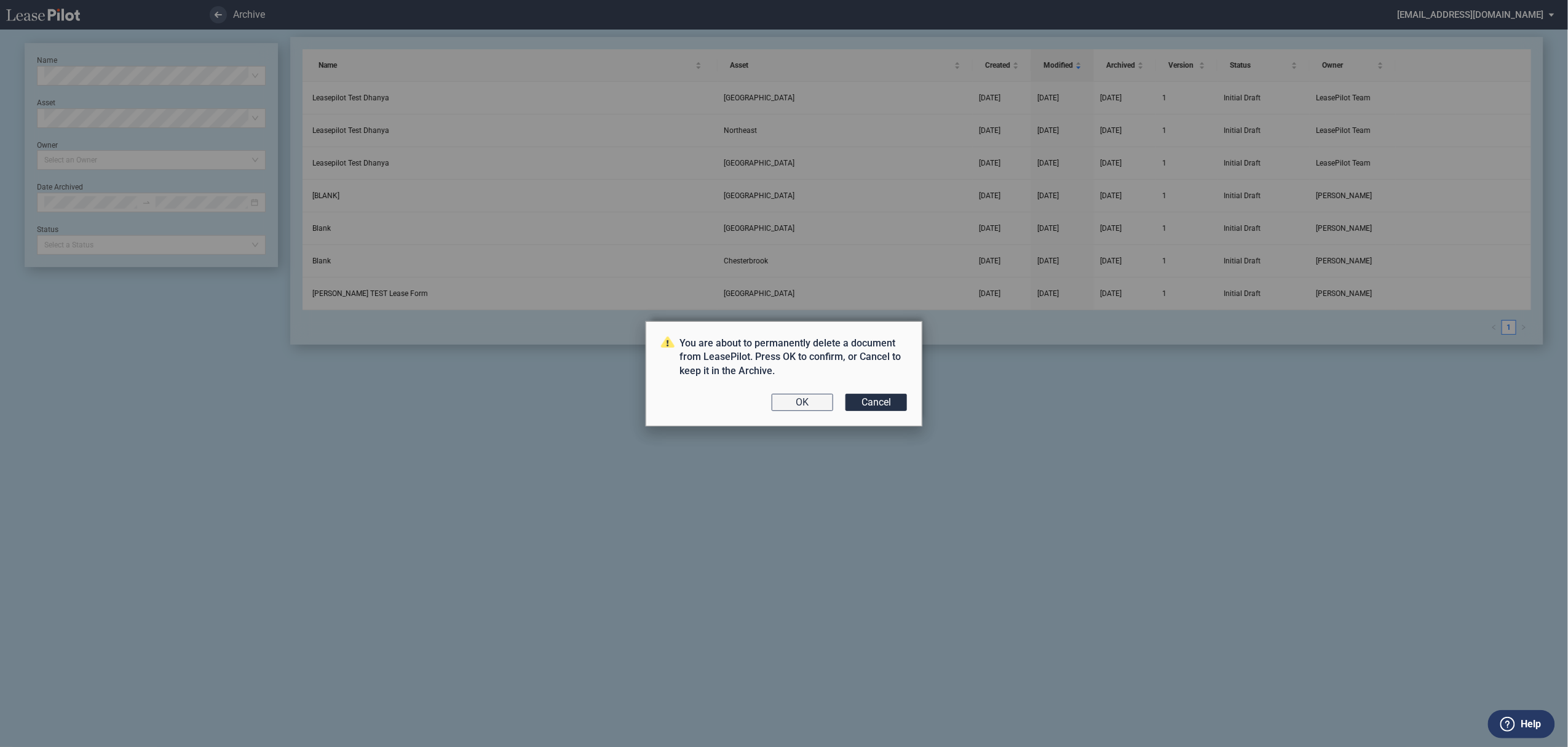
click at [787, 400] on button "OK" at bounding box center [802, 402] width 62 height 17
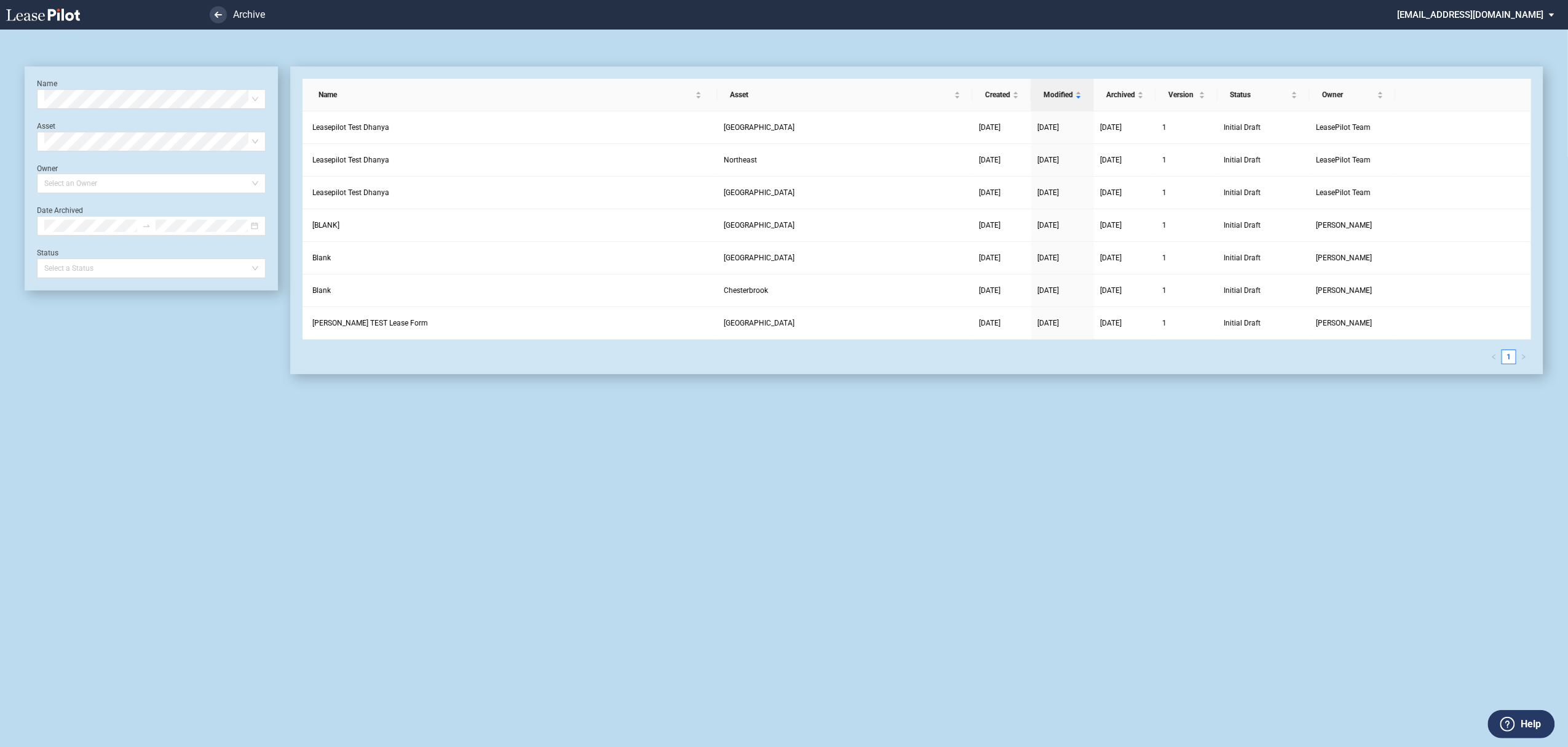
scroll to position [30, 0]
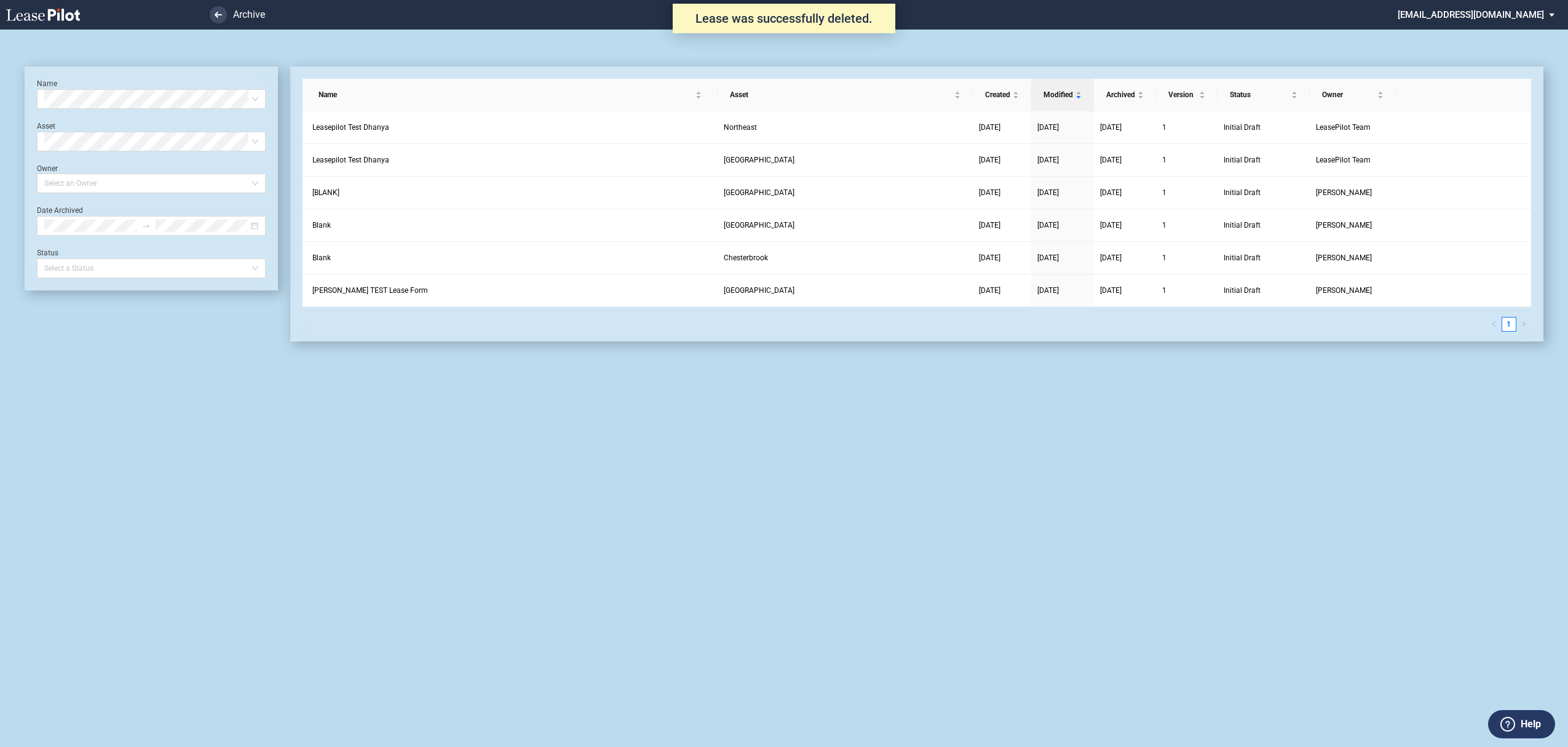
scroll to position [30, 0]
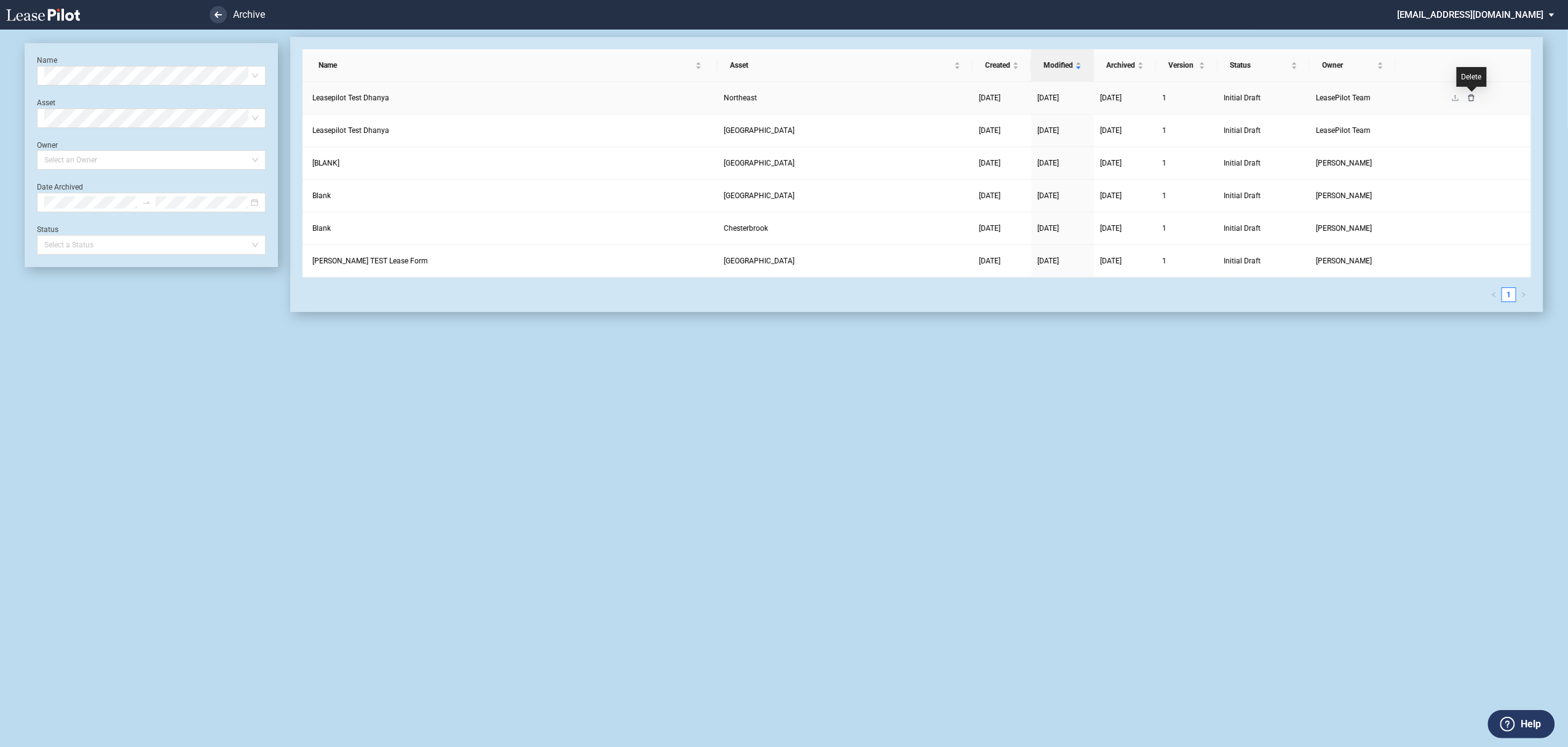
click at [1471, 99] on icon "delete" at bounding box center [1471, 98] width 7 height 7
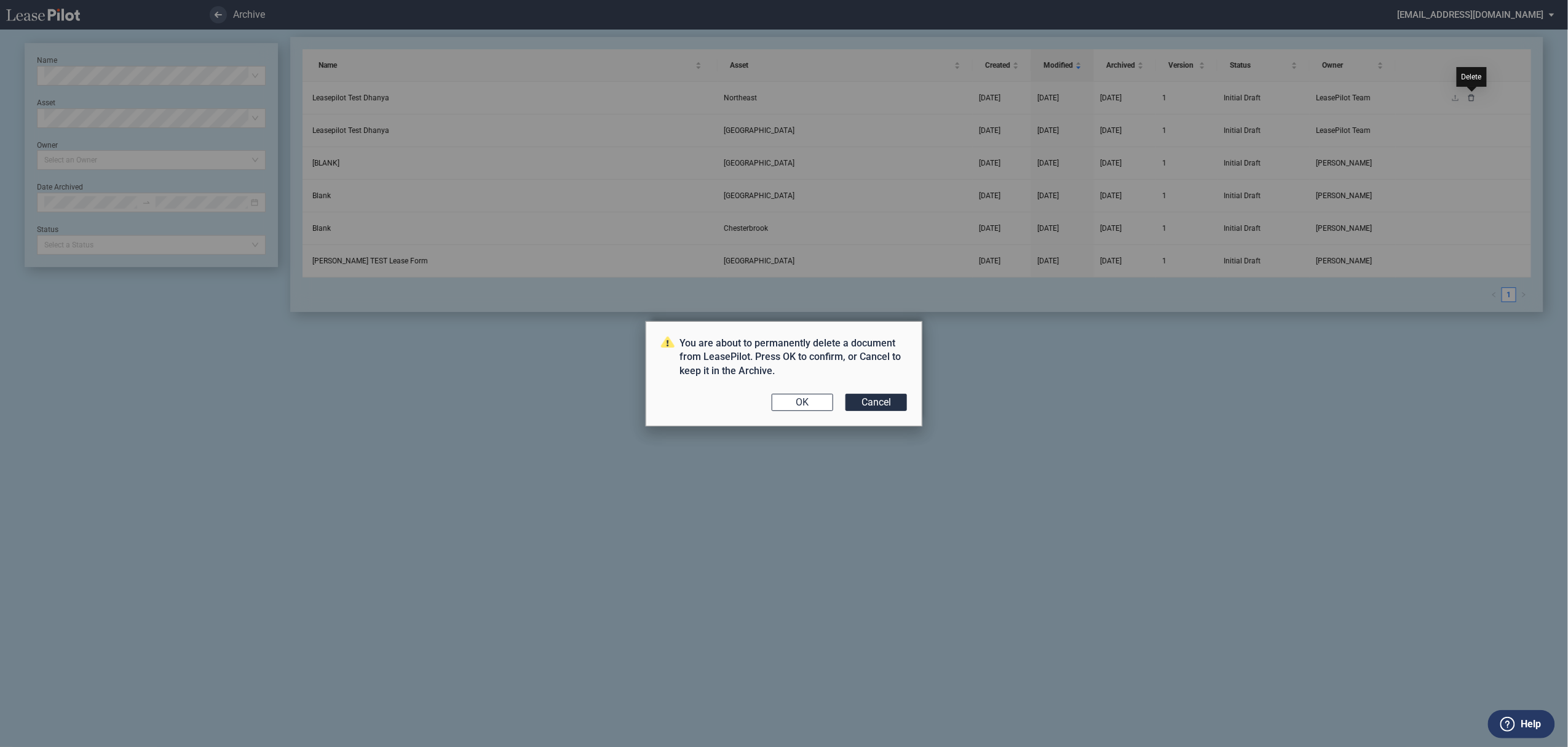
scroll to position [0, 0]
click at [798, 401] on button "OK" at bounding box center [802, 402] width 62 height 17
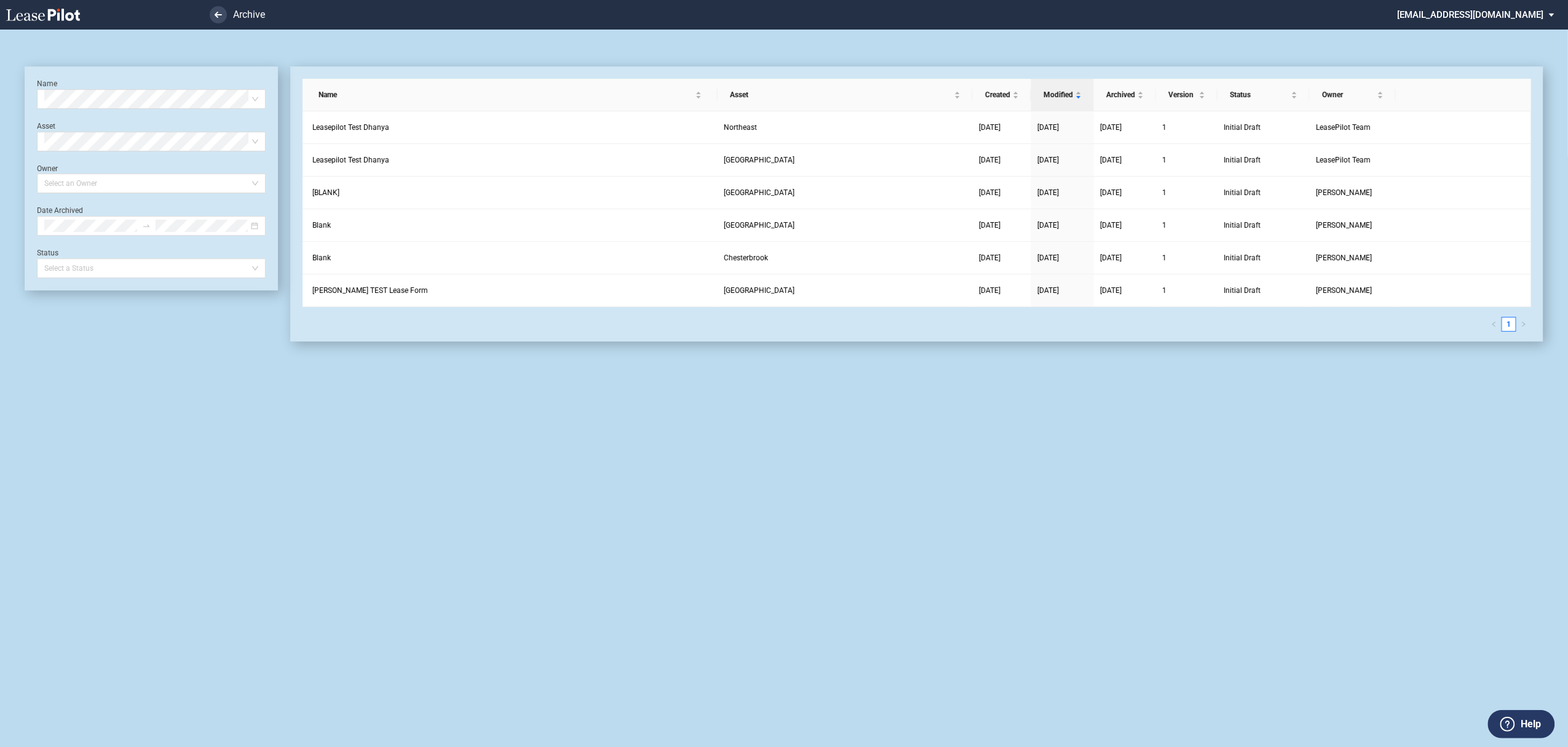
scroll to position [30, 0]
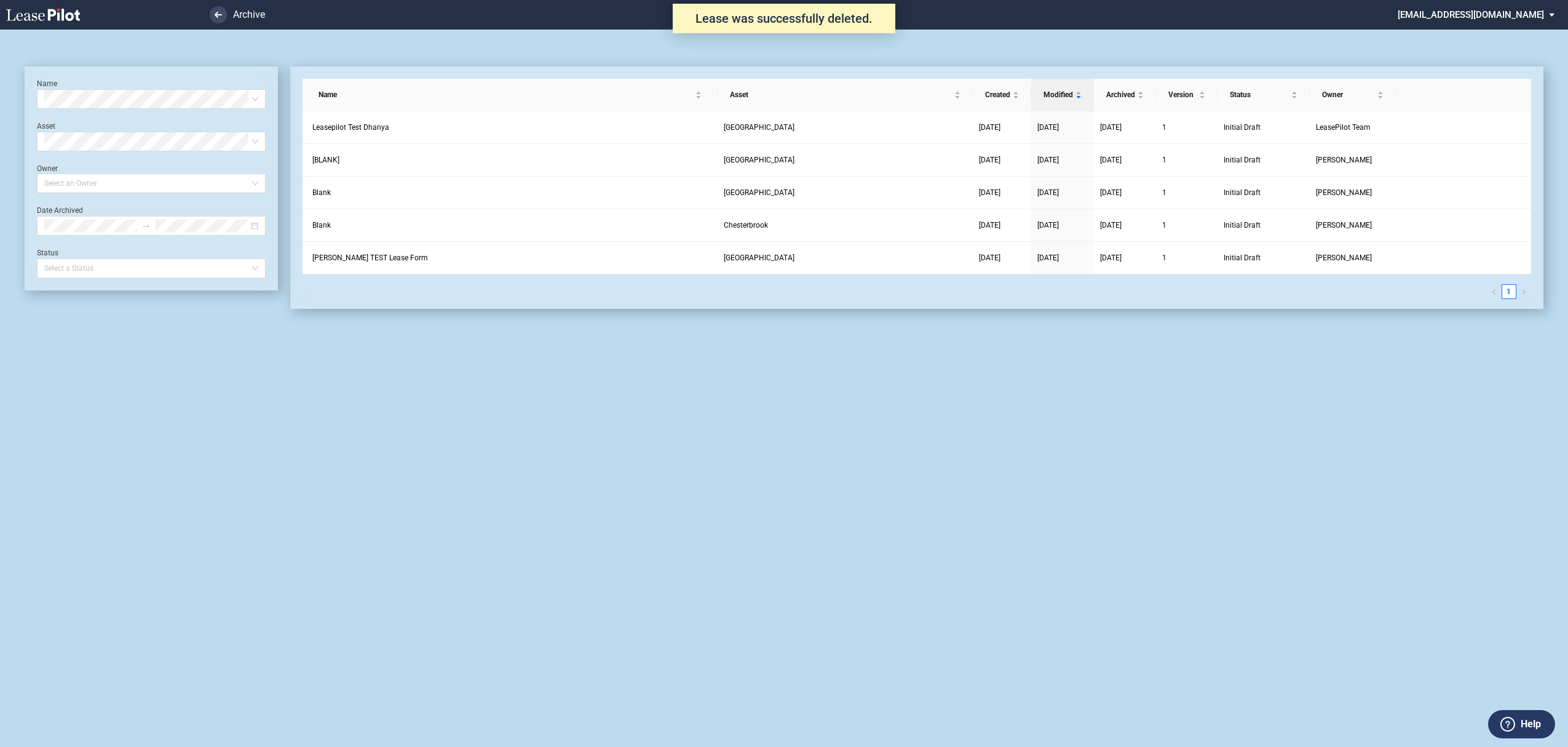
scroll to position [30, 0]
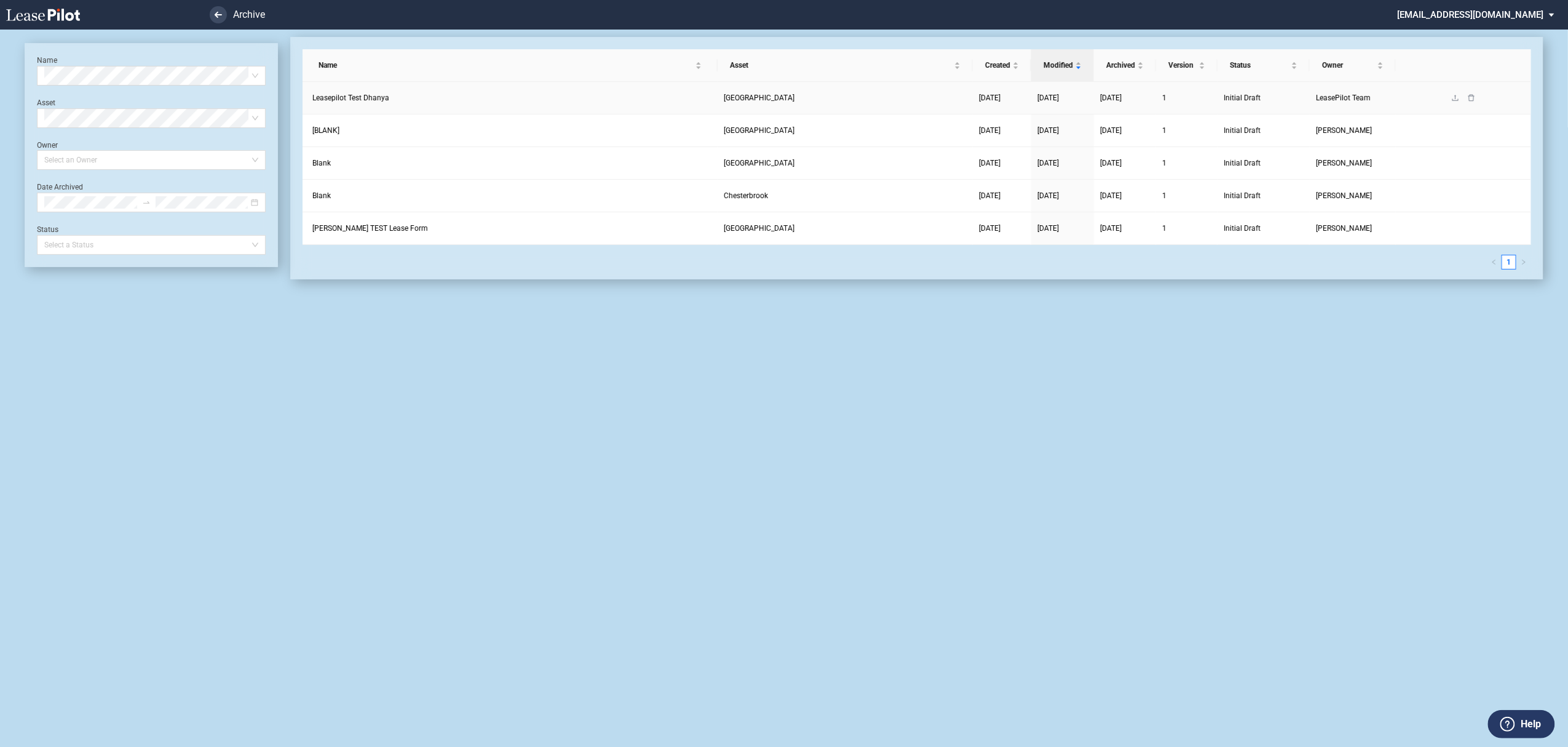
click at [1474, 105] on td at bounding box center [1463, 98] width 135 height 32
click at [1474, 99] on icon "delete" at bounding box center [1471, 98] width 6 height 7
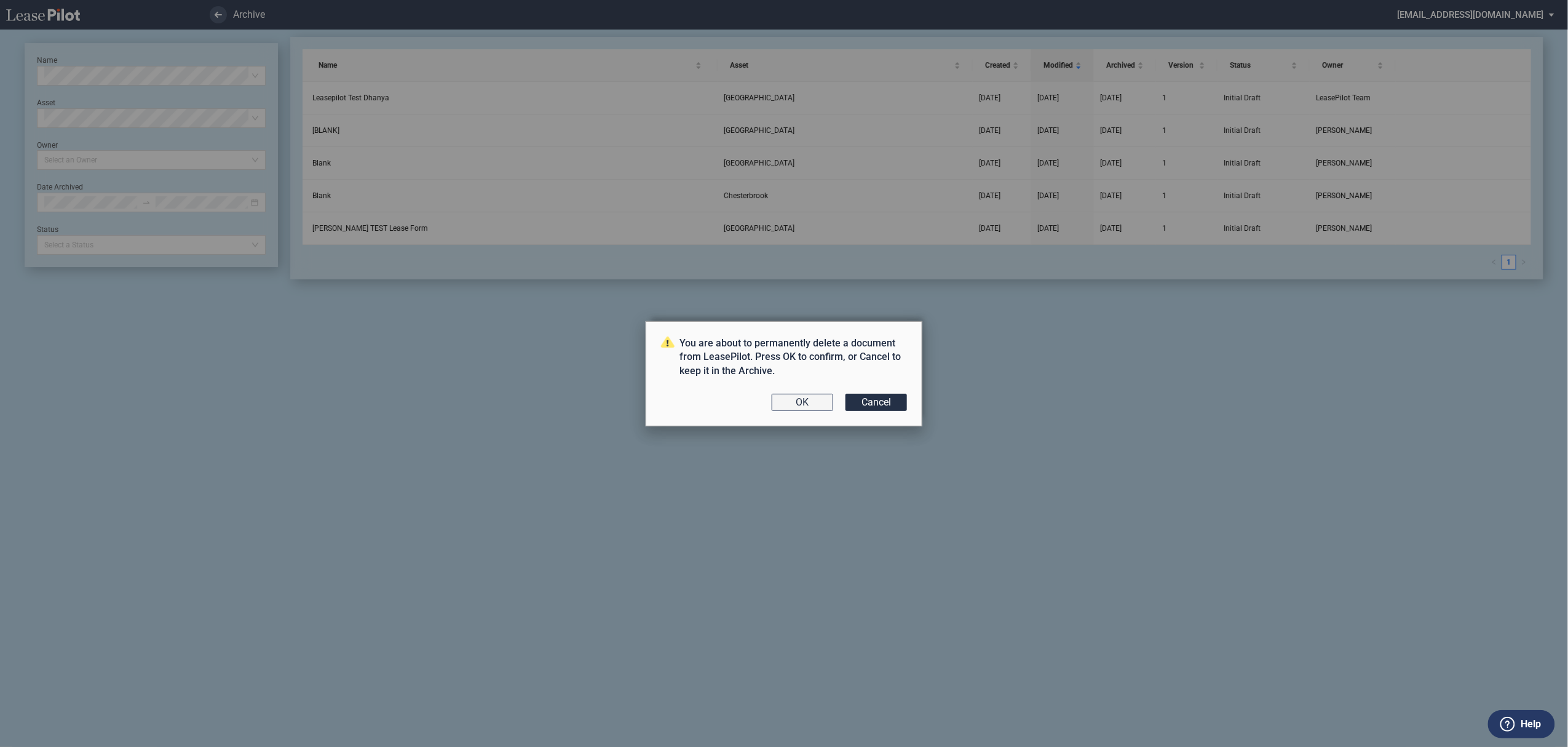
click at [798, 394] on button "OK" at bounding box center [802, 402] width 62 height 17
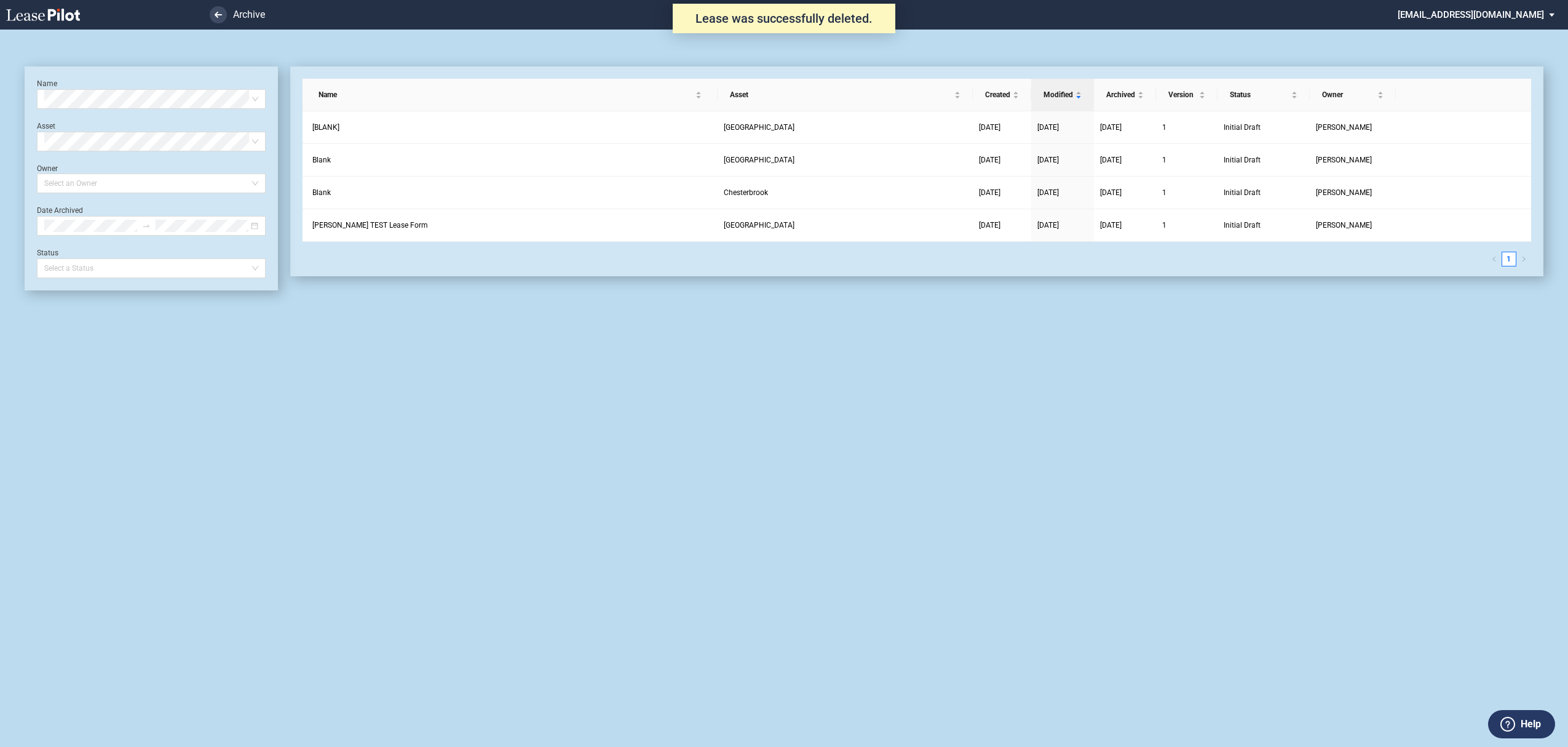
scroll to position [30, 0]
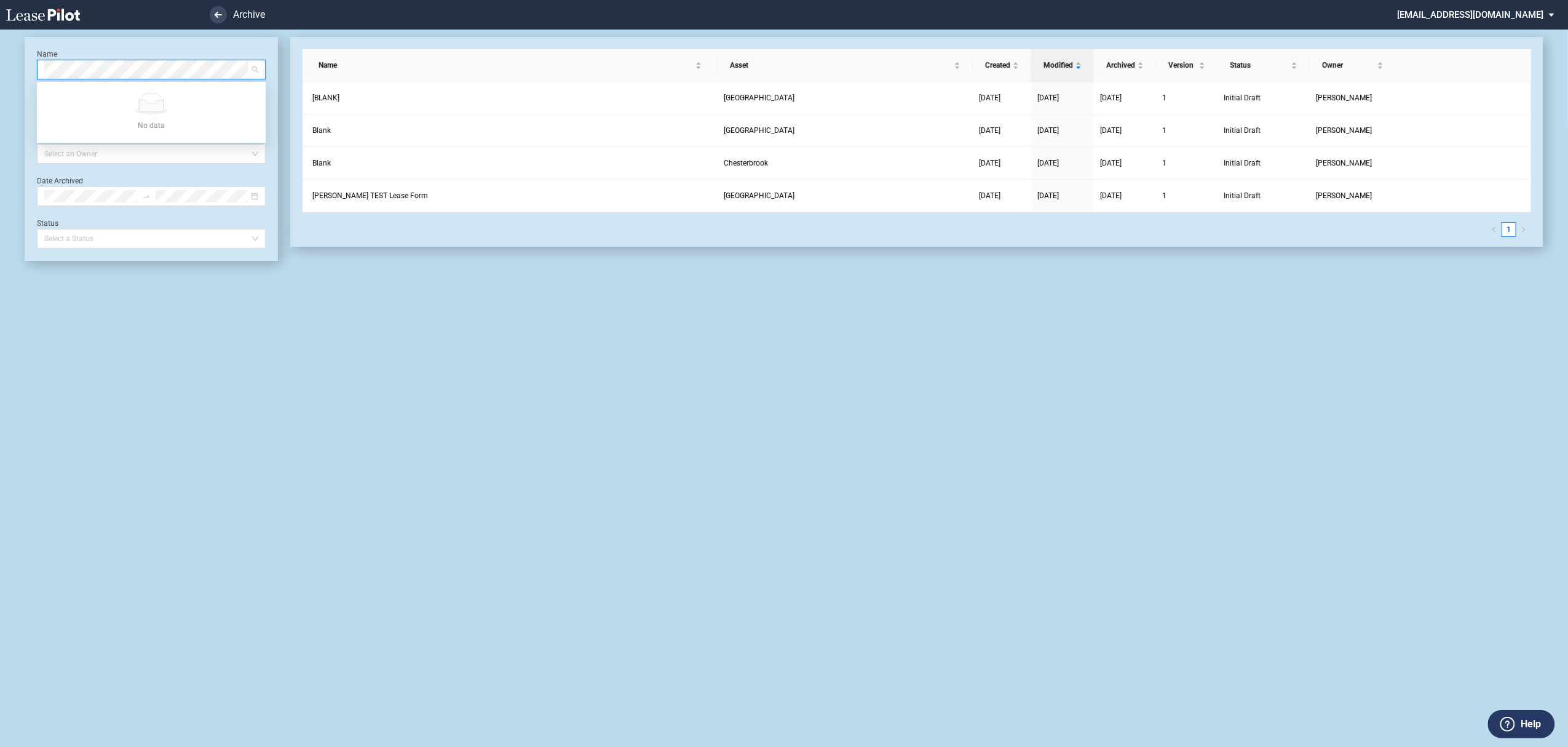
click at [42, 7] on link at bounding box center [65, 14] width 117 height 30
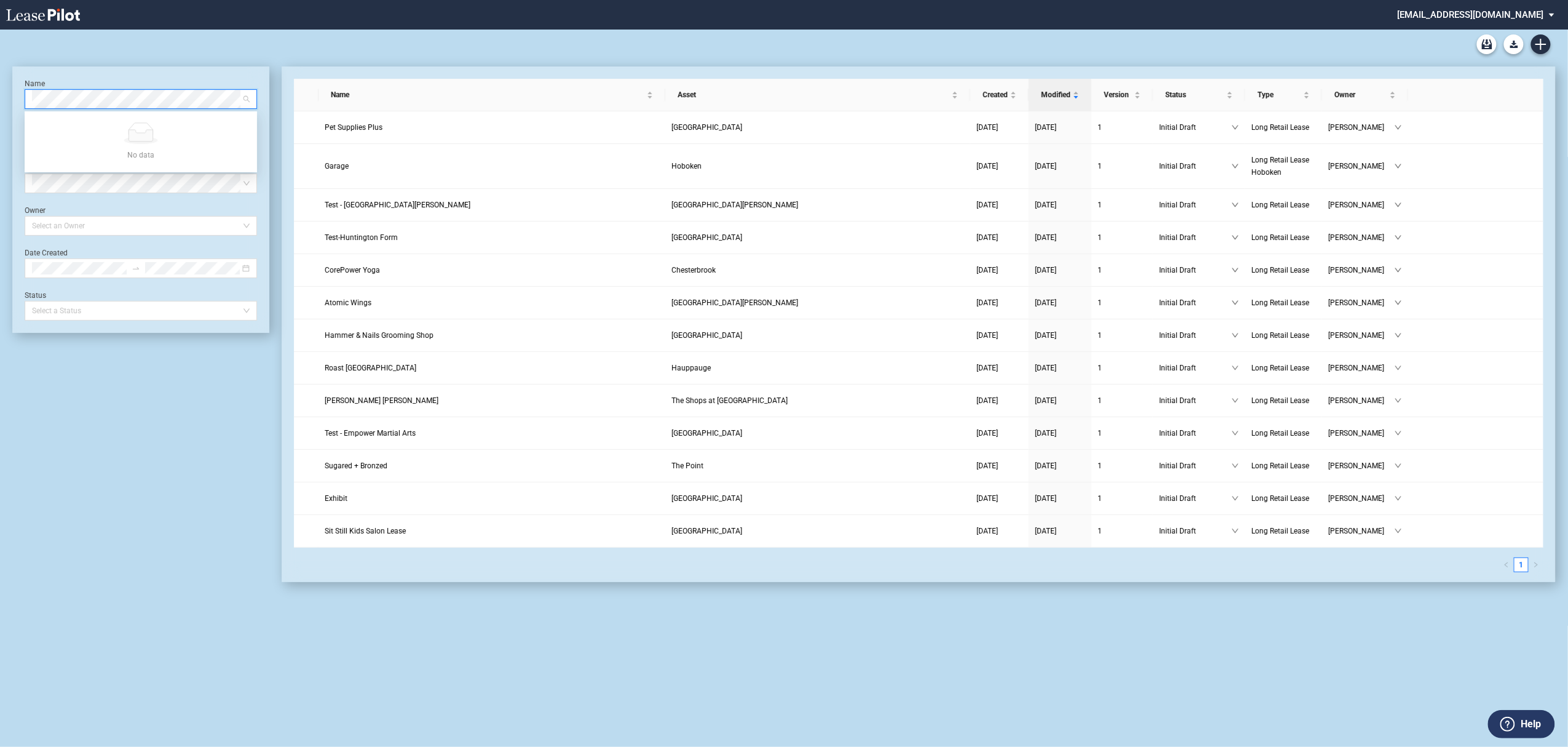
click at [1475, 19] on md-select "[EMAIL_ADDRESS][DOMAIN_NAME] Super Admin Area Admin Area Settings Sign Out" at bounding box center [1481, 13] width 169 height 28
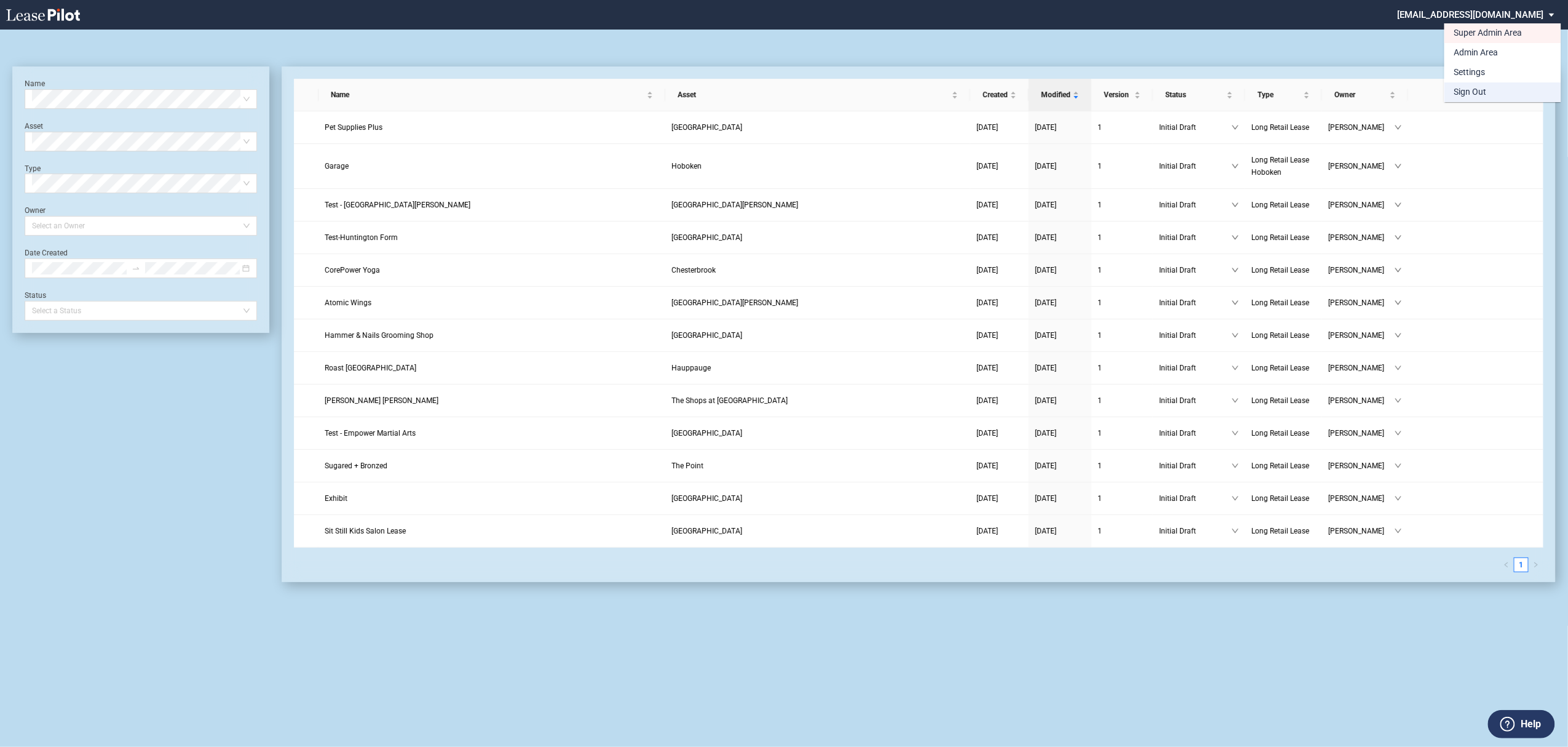
click at [1458, 90] on div "Sign Out" at bounding box center [1470, 92] width 32 height 13
